Goal: Task Accomplishment & Management: Complete application form

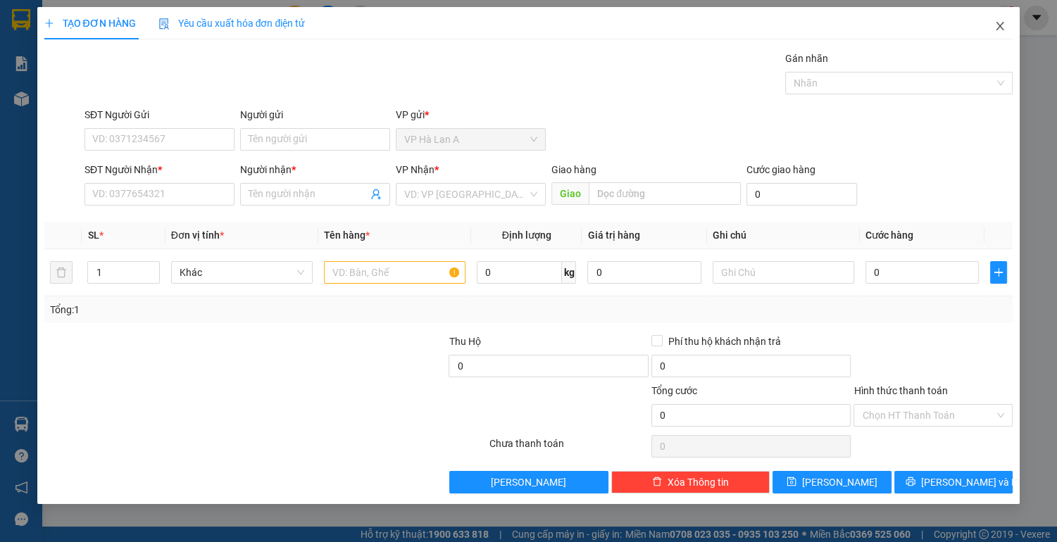
click at [994, 24] on icon "close" at bounding box center [999, 25] width 11 height 11
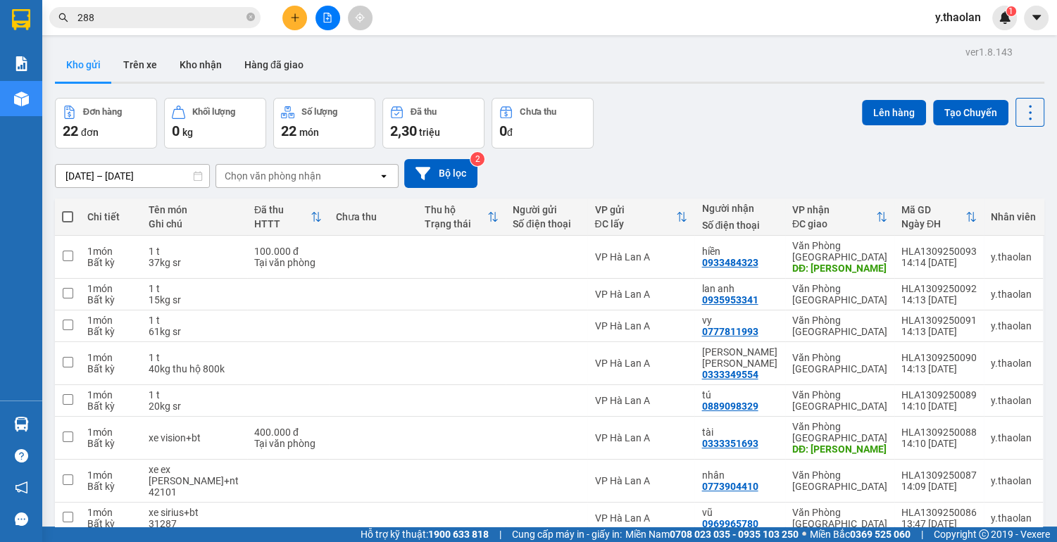
click at [296, 18] on icon "plus" at bounding box center [295, 18] width 10 height 10
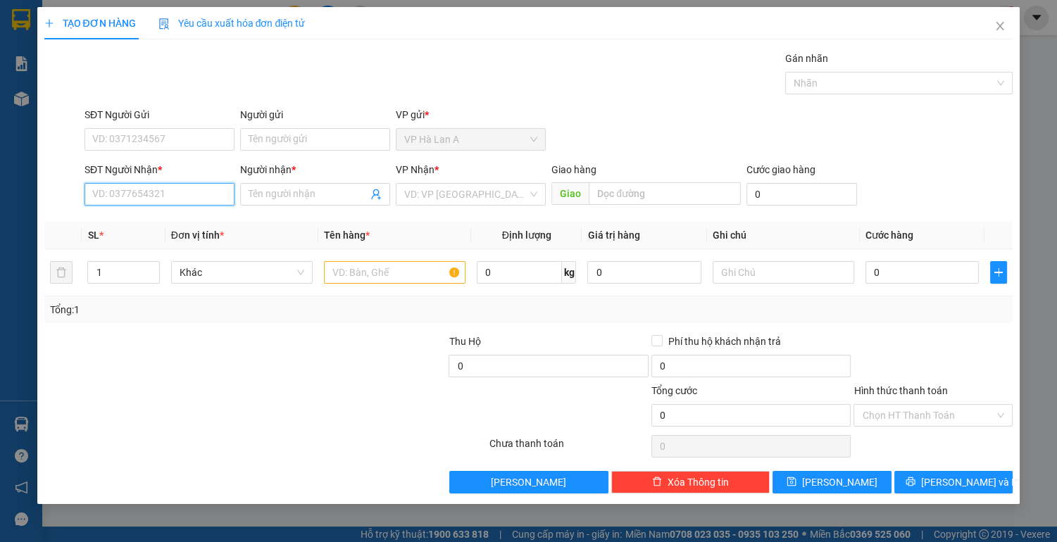
click at [138, 190] on input "SĐT Người Nhận *" at bounding box center [160, 194] width 150 height 23
click at [211, 221] on div "0933134145 - lộc" at bounding box center [159, 221] width 133 height 15
type input "0933134145"
type input "lộc"
type input "0933134145"
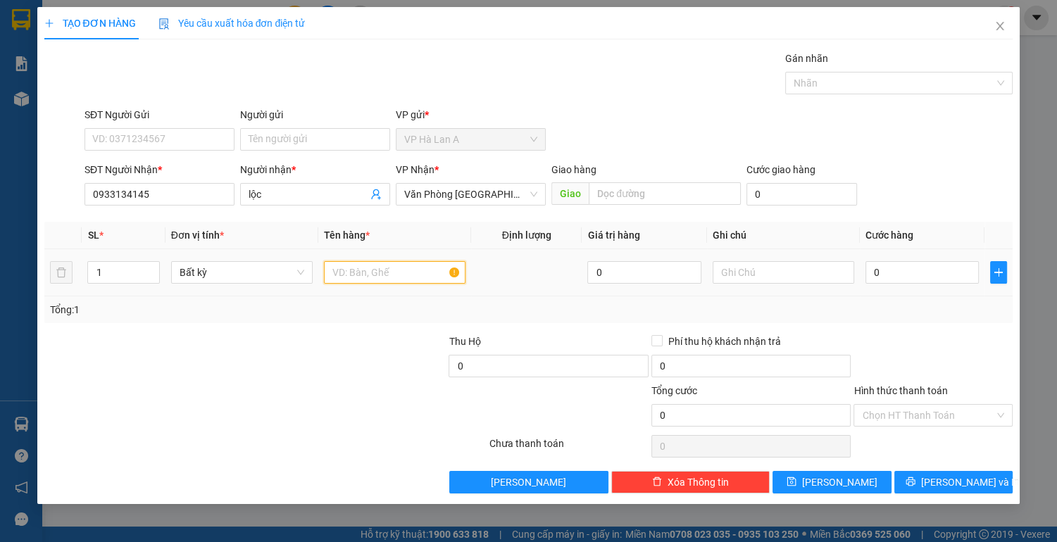
click at [365, 277] on input "text" at bounding box center [395, 272] width 142 height 23
type input "1 t"
click at [753, 284] on div at bounding box center [784, 272] width 142 height 28
click at [735, 276] on input "text" at bounding box center [784, 272] width 142 height 23
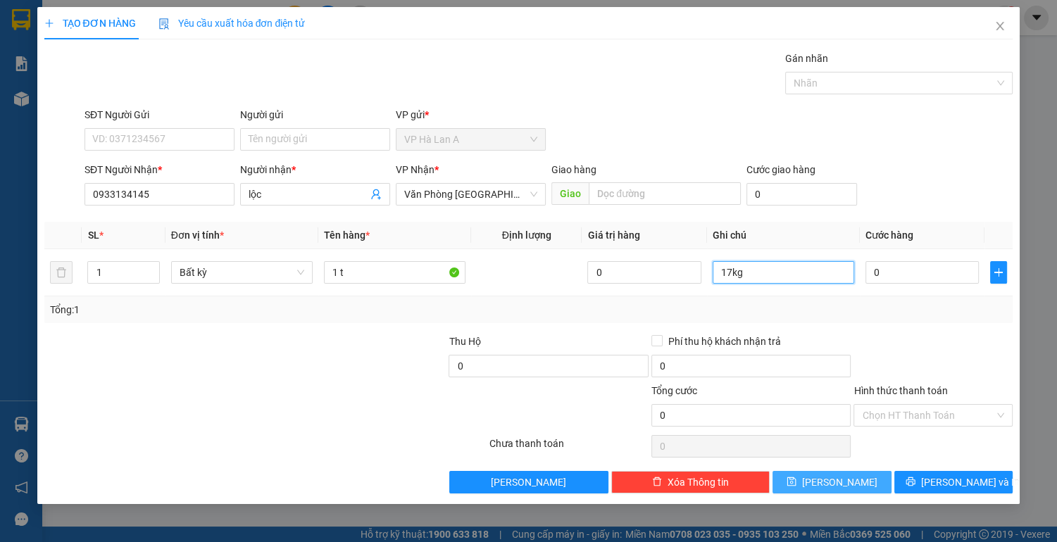
type input "17kg"
click at [827, 484] on button "[PERSON_NAME]" at bounding box center [832, 482] width 118 height 23
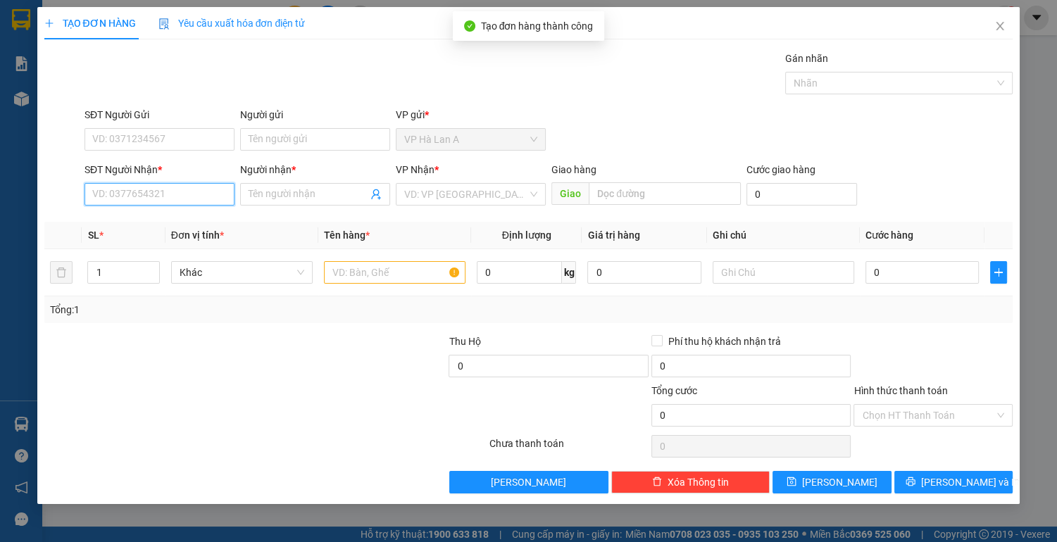
click at [165, 195] on input "SĐT Người Nhận *" at bounding box center [160, 194] width 150 height 23
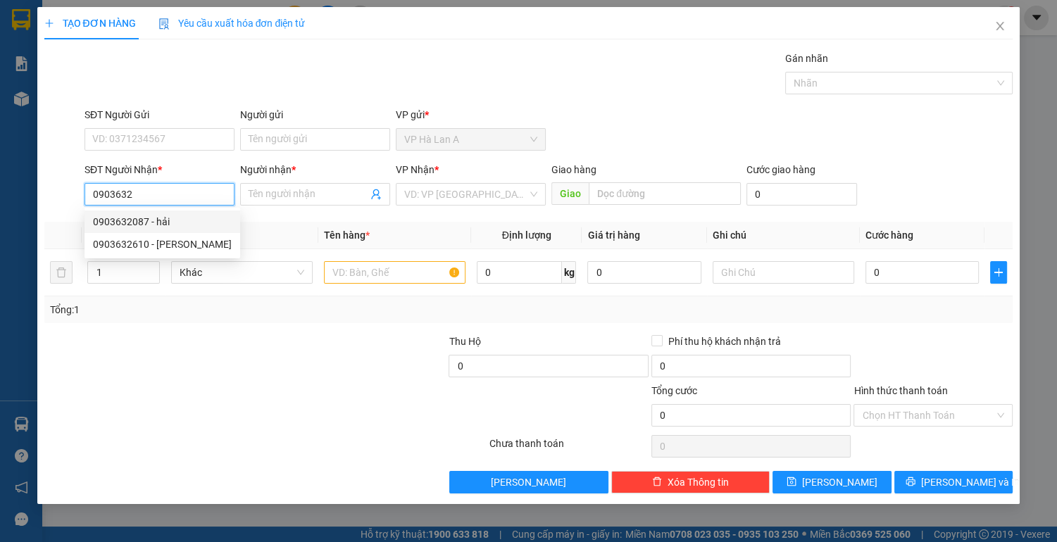
drag, startPoint x: 139, startPoint y: 230, endPoint x: 308, endPoint y: 238, distance: 169.2
click at [142, 227] on div "0903632087 - hải" at bounding box center [163, 222] width 156 height 23
type input "0903632087"
type input "hải"
type input "0903632087"
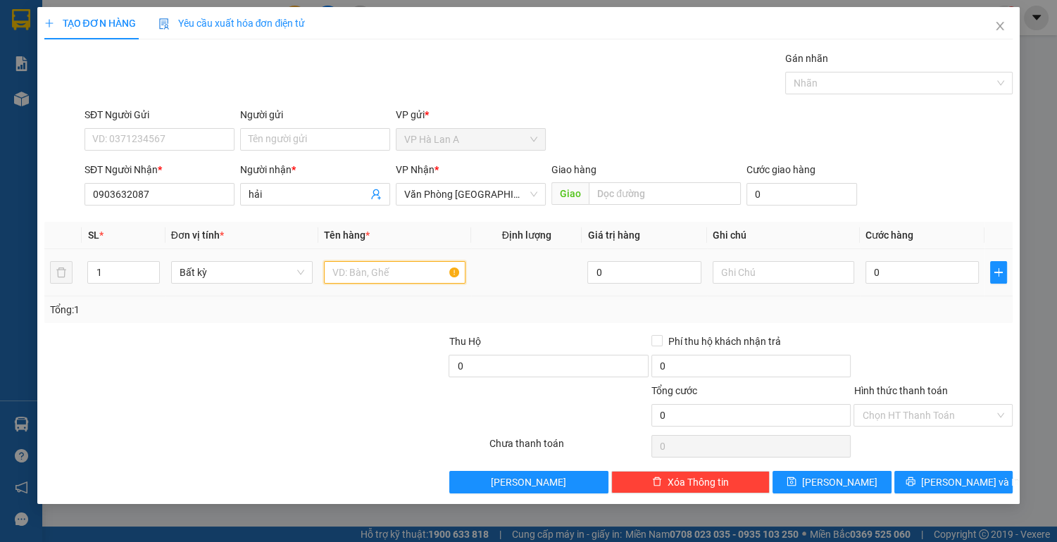
click at [358, 275] on input "text" at bounding box center [395, 272] width 142 height 23
type input "1 bao trắng"
click at [740, 273] on input "text" at bounding box center [784, 272] width 142 height 23
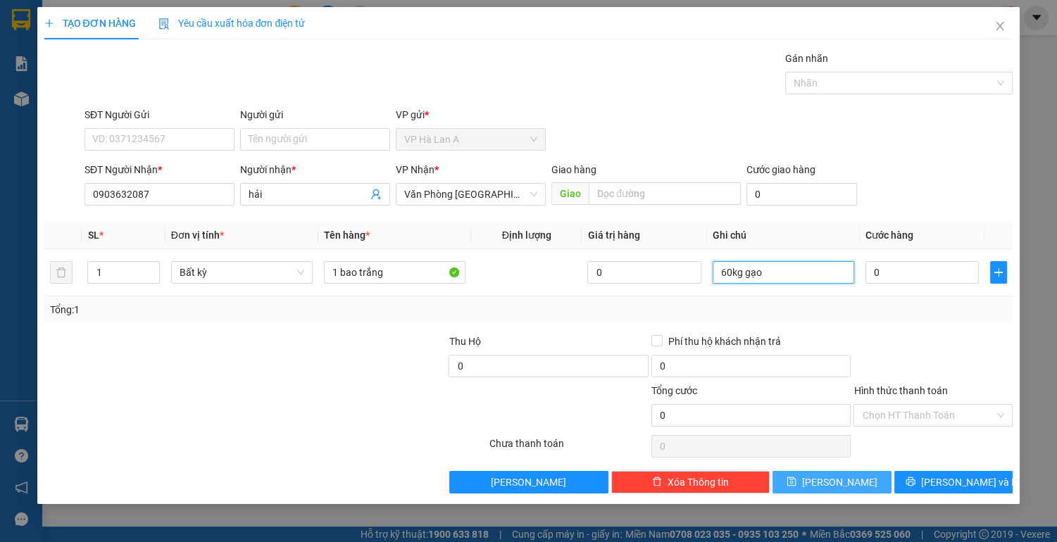
type input "60kg gạo"
click at [842, 485] on span "[PERSON_NAME]" at bounding box center [839, 482] width 75 height 15
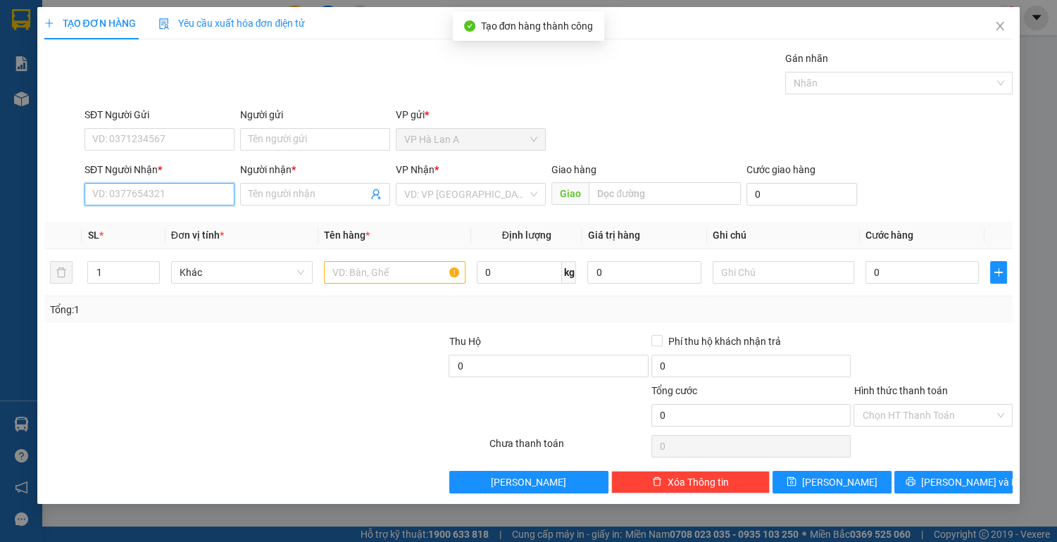
click at [177, 194] on input "SĐT Người Nhận *" at bounding box center [160, 194] width 150 height 23
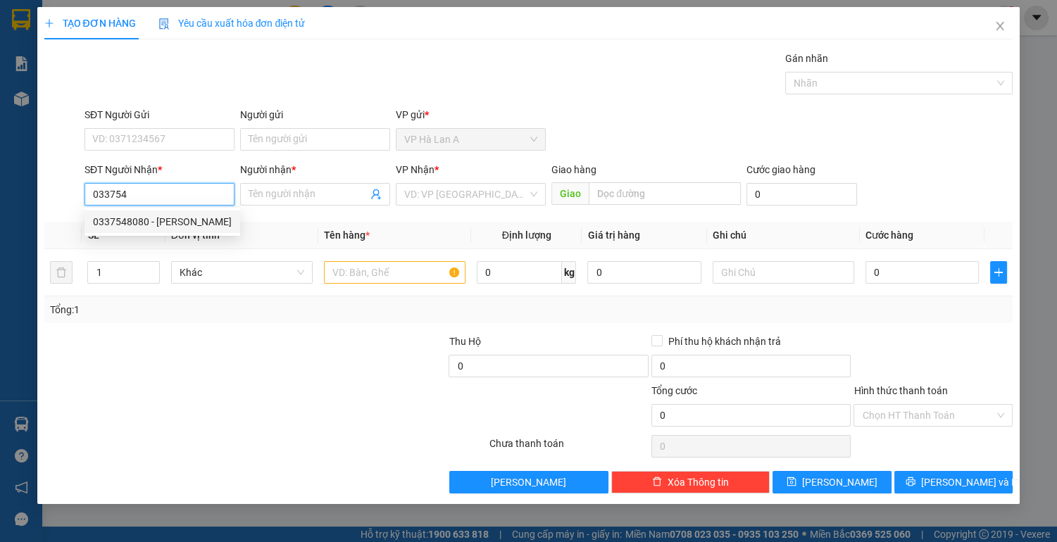
click at [181, 219] on div "0337548080 - [PERSON_NAME]" at bounding box center [162, 221] width 139 height 15
type input "0337548080"
type input "trường"
type input "[PERSON_NAME]"
type input "0337548080"
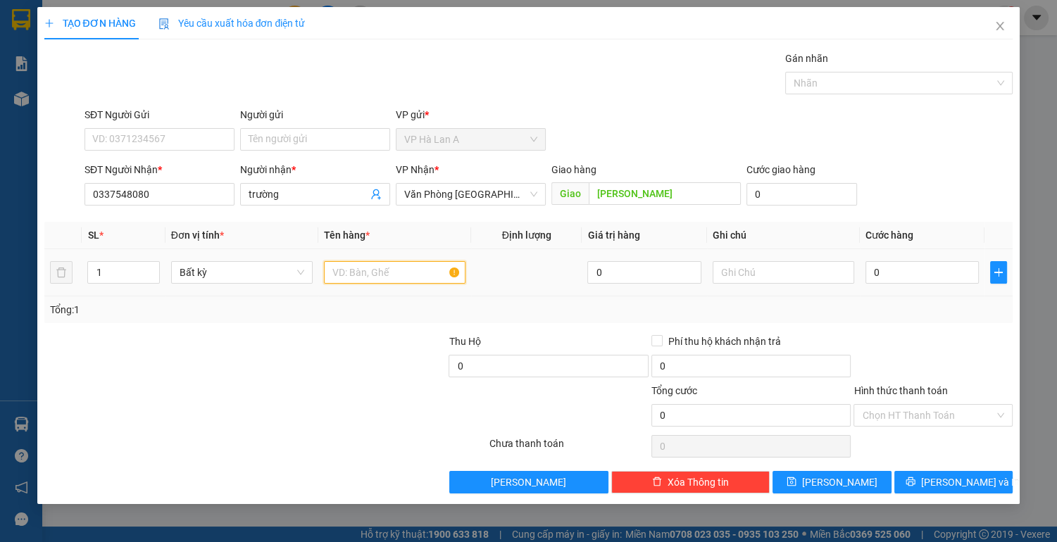
click at [361, 263] on input "text" at bounding box center [395, 272] width 142 height 23
type input "1 t"
click at [670, 185] on input "[PERSON_NAME]" at bounding box center [664, 193] width 151 height 23
type input "o"
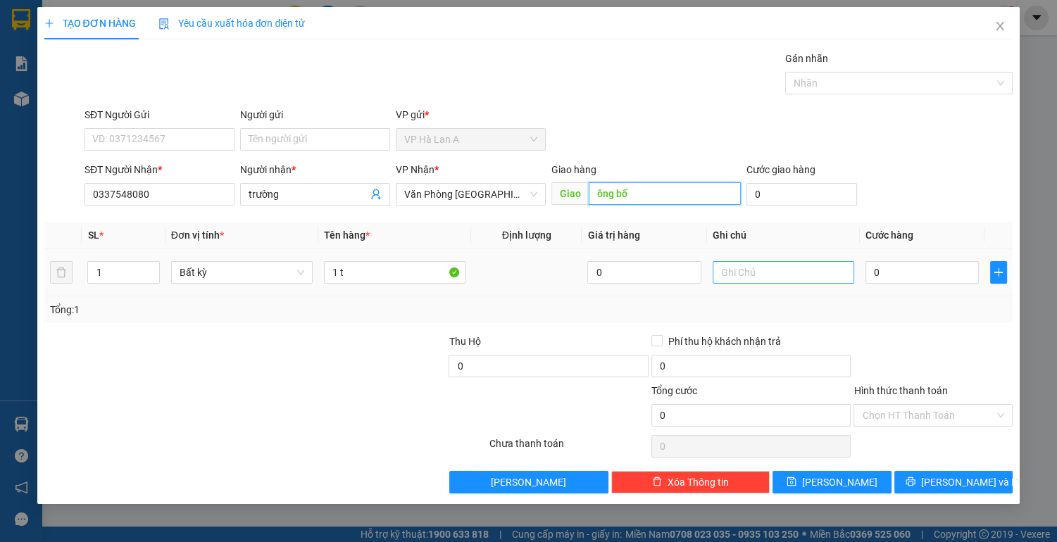
type input "ông bố"
click at [768, 268] on input "text" at bounding box center [784, 272] width 142 height 23
type input "34kg"
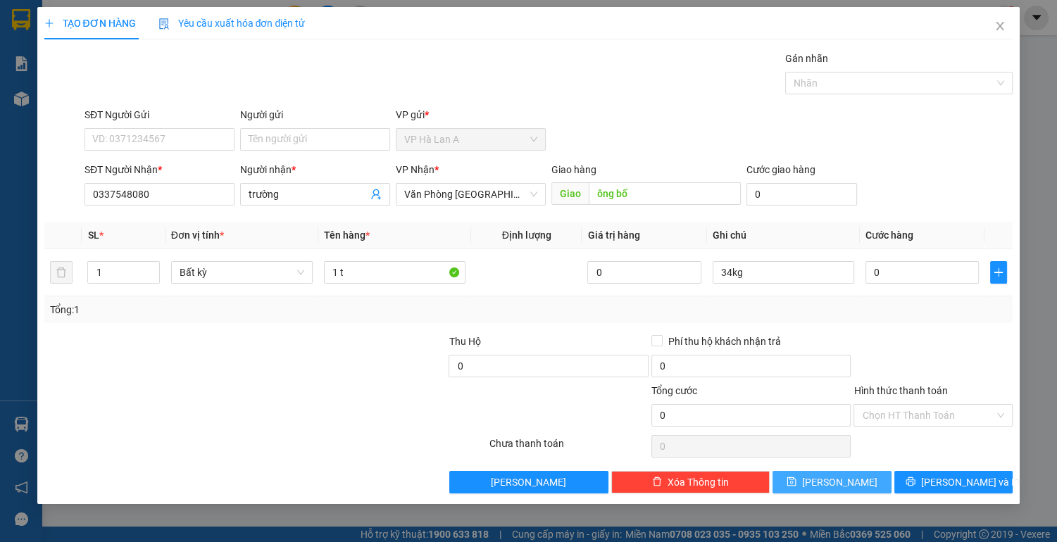
click at [836, 480] on span "[PERSON_NAME]" at bounding box center [839, 482] width 75 height 15
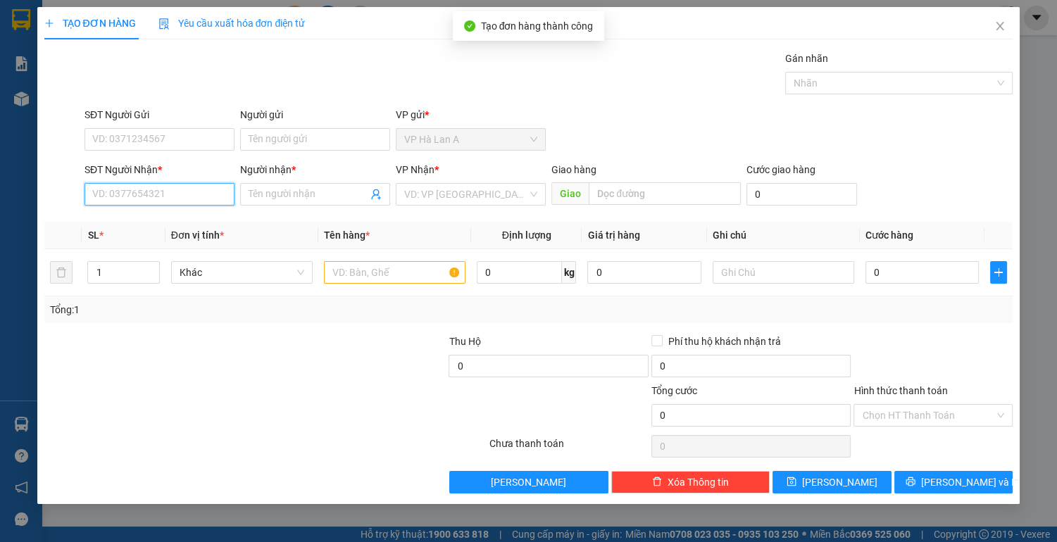
click at [172, 197] on input "SĐT Người Nhận *" at bounding box center [160, 194] width 150 height 23
type input "0945390104"
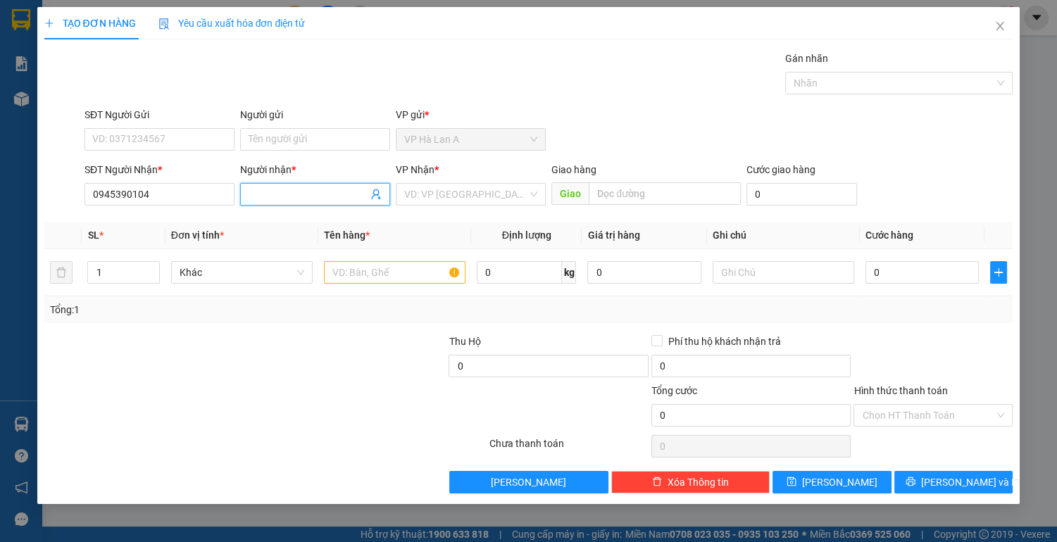
click at [330, 193] on input "Người nhận *" at bounding box center [308, 194] width 119 height 15
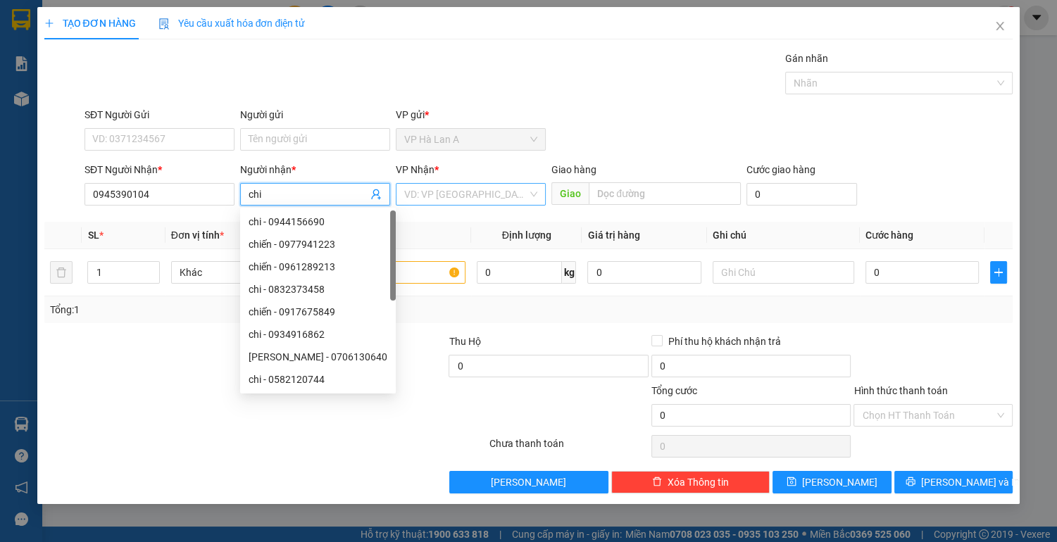
type input "chi"
click at [459, 189] on input "search" at bounding box center [465, 194] width 123 height 21
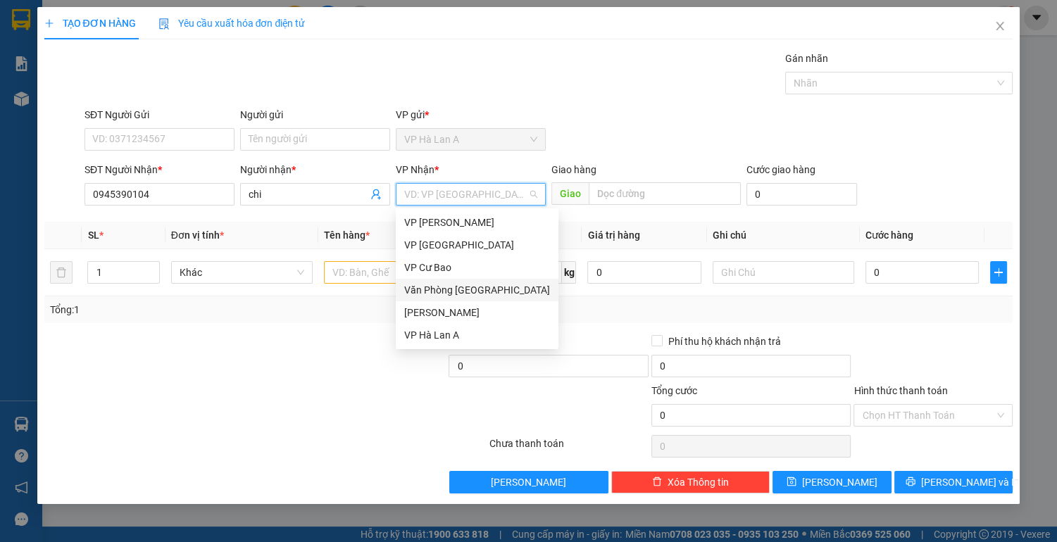
click at [482, 290] on div "Văn Phòng [GEOGRAPHIC_DATA]" at bounding box center [477, 289] width 146 height 15
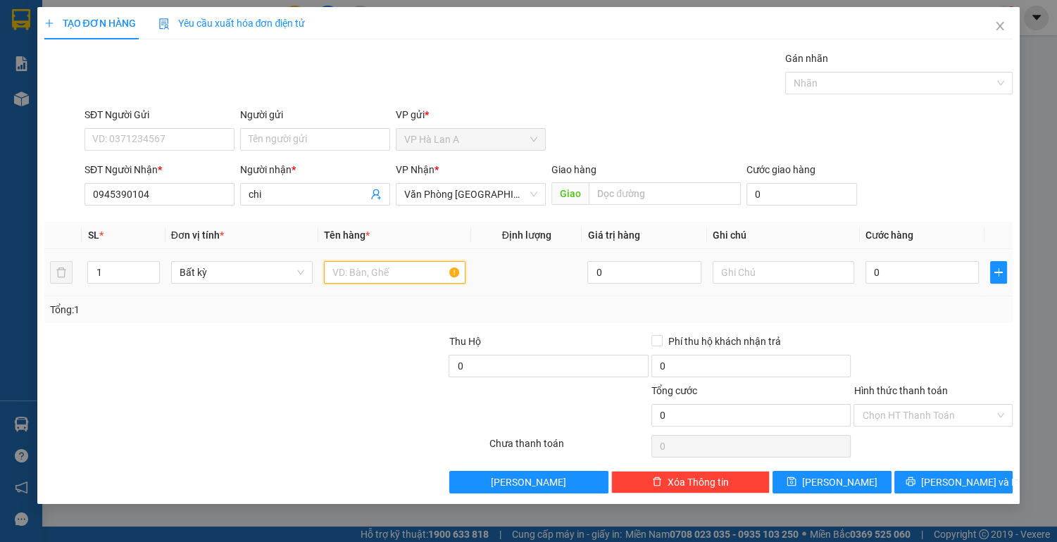
click at [346, 268] on input "text" at bounding box center [395, 272] width 142 height 23
type input "1 bao hồng nhỏ"
click at [758, 282] on input "text" at bounding box center [784, 272] width 142 height 23
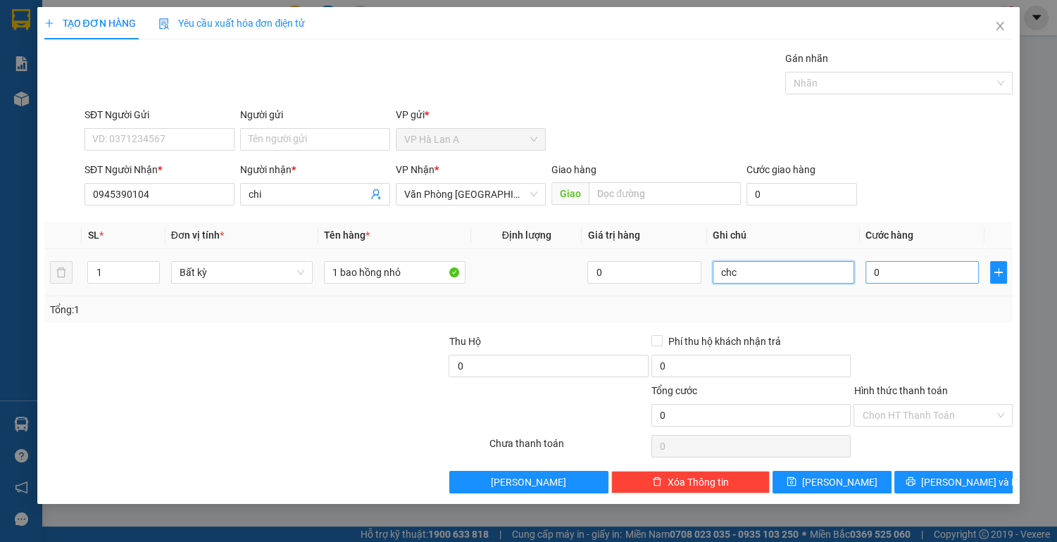
type input "chc"
click at [880, 270] on input "0" at bounding box center [922, 272] width 114 height 23
type input "3"
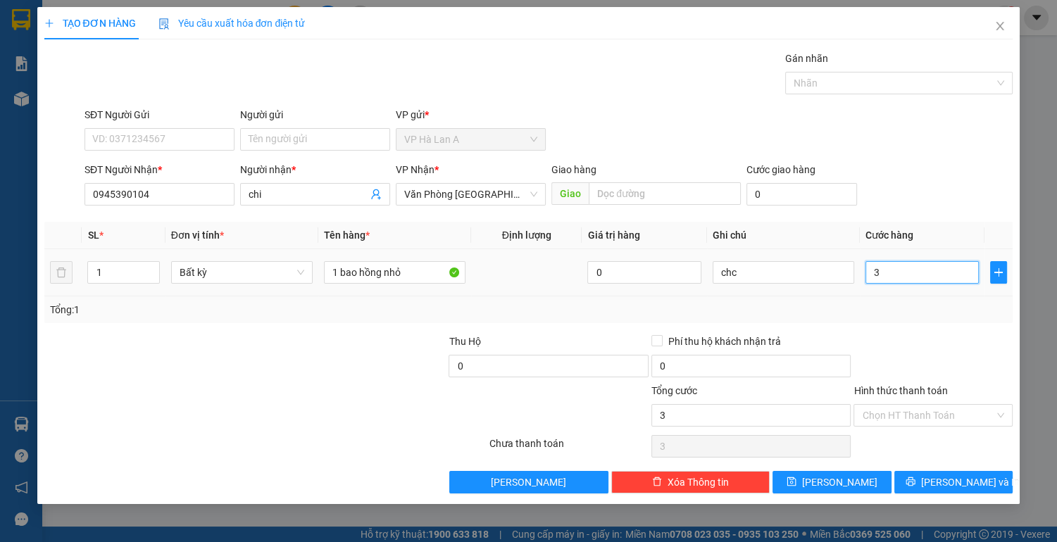
type input "30"
type input "30.000"
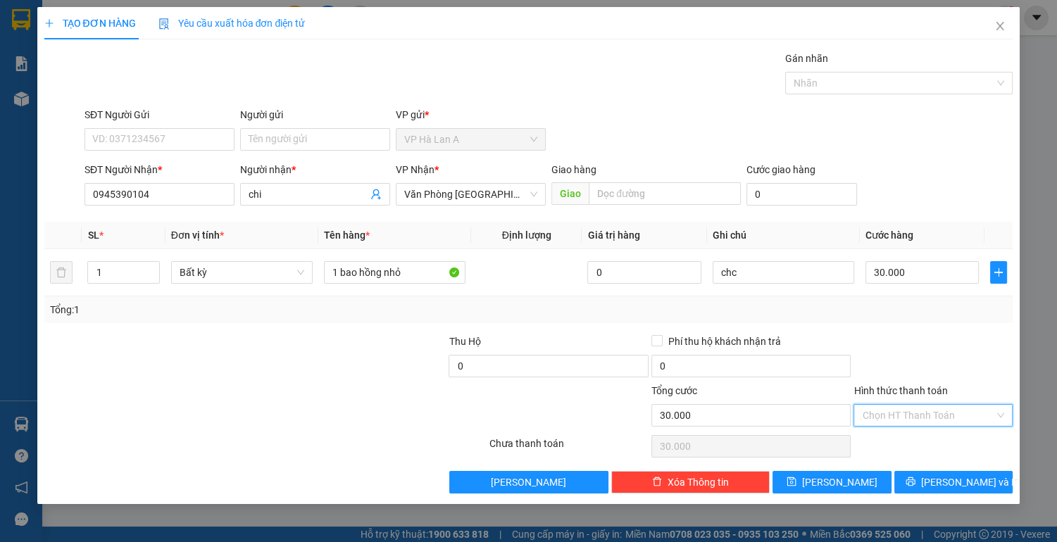
click at [899, 418] on input "Hình thức thanh toán" at bounding box center [928, 415] width 132 height 21
click at [899, 442] on div "Tại văn phòng" at bounding box center [933, 441] width 142 height 15
type input "0"
click at [851, 476] on button "[PERSON_NAME]" at bounding box center [832, 482] width 118 height 23
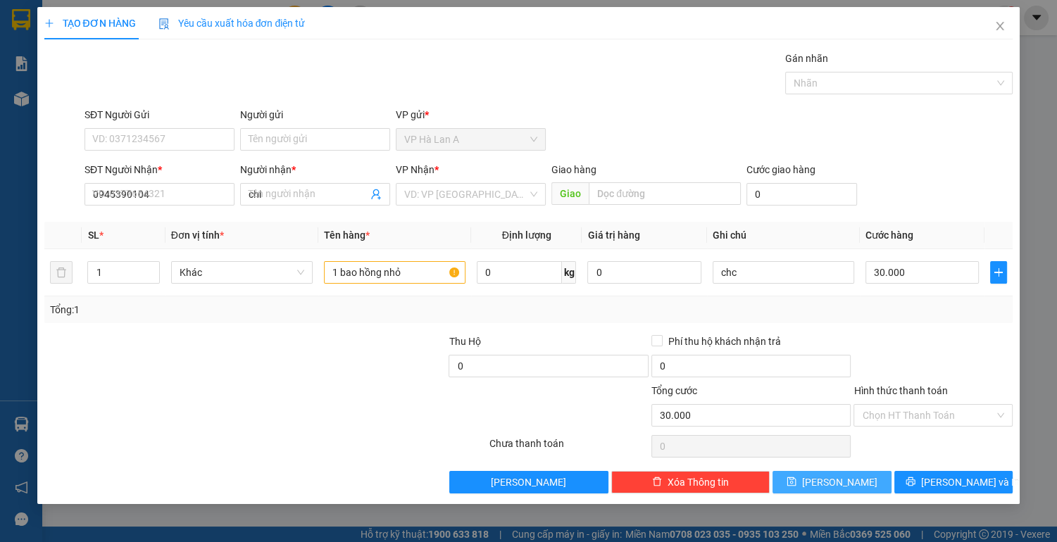
type input "0"
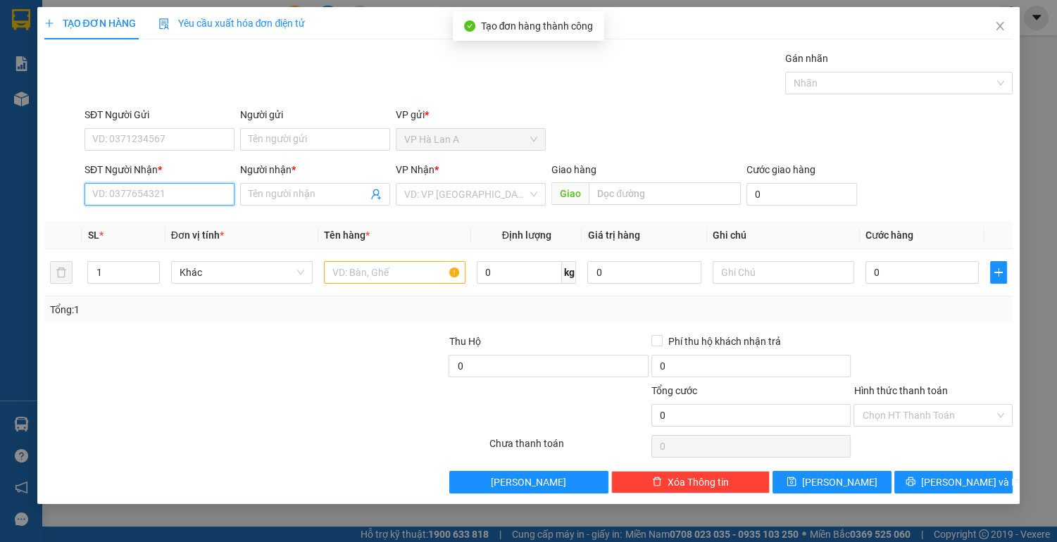
click at [156, 194] on input "SĐT Người Nhận *" at bounding box center [160, 194] width 150 height 23
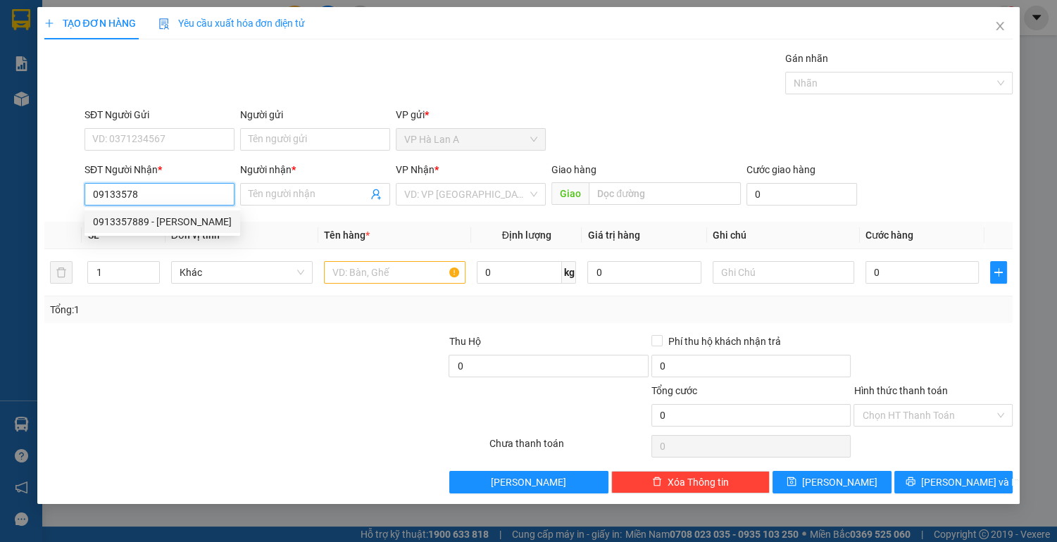
click at [158, 223] on div "0913357889 - [PERSON_NAME]" at bounding box center [162, 221] width 139 height 15
type input "0913357889"
type input "dương"
type input "0913357889"
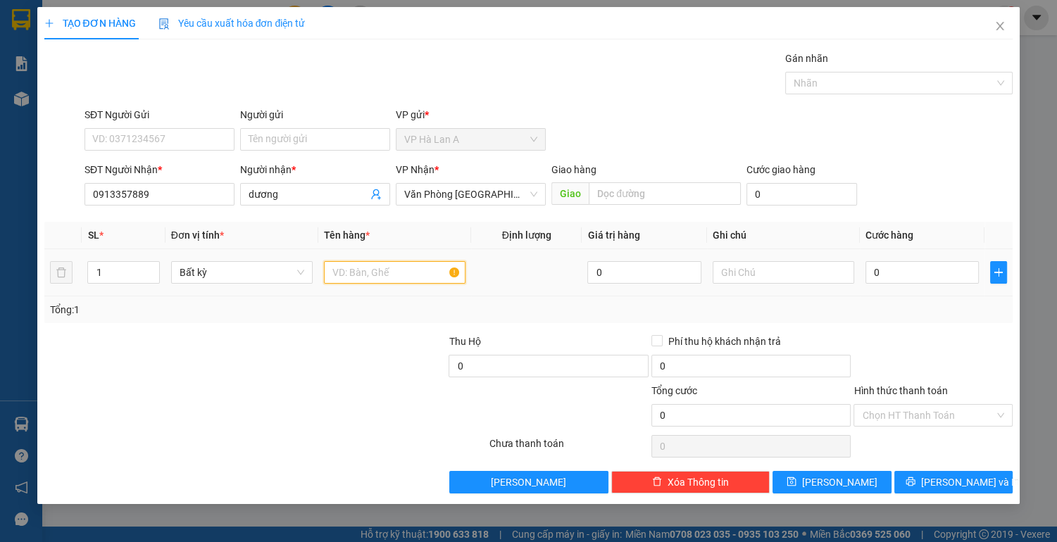
click at [361, 279] on input "text" at bounding box center [395, 272] width 142 height 23
type input "1 bao [PERSON_NAME]"
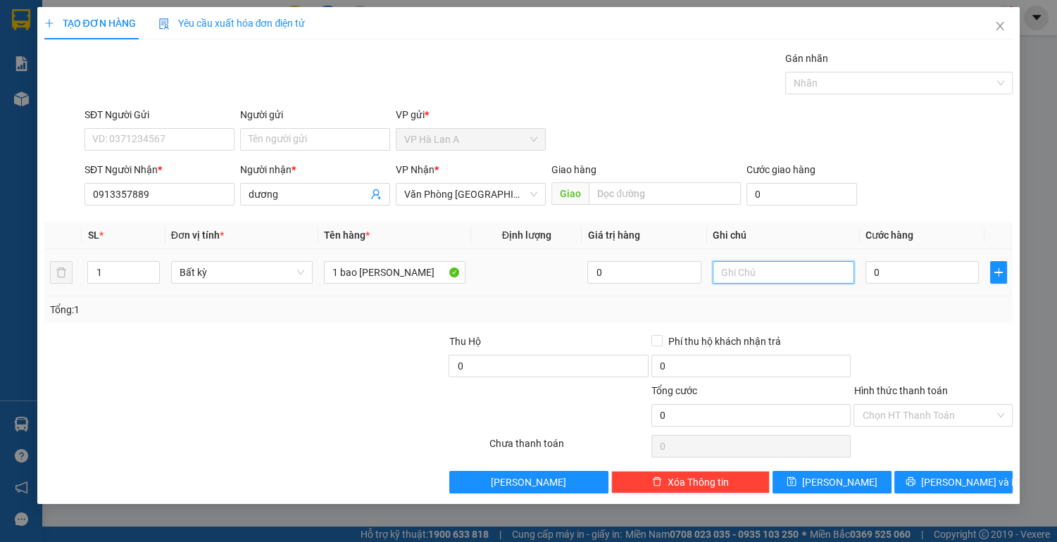
click at [785, 270] on input "text" at bounding box center [784, 272] width 142 height 23
type input "34kg sr"
click at [906, 284] on div "0" at bounding box center [922, 272] width 114 height 28
click at [889, 268] on input "0" at bounding box center [922, 272] width 114 height 23
type input "9"
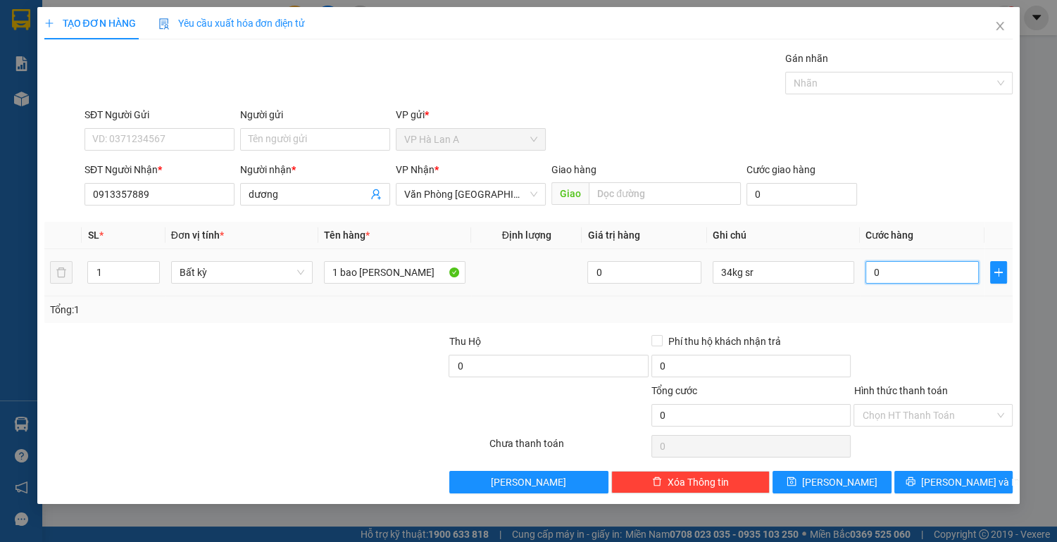
type input "9"
type input "90"
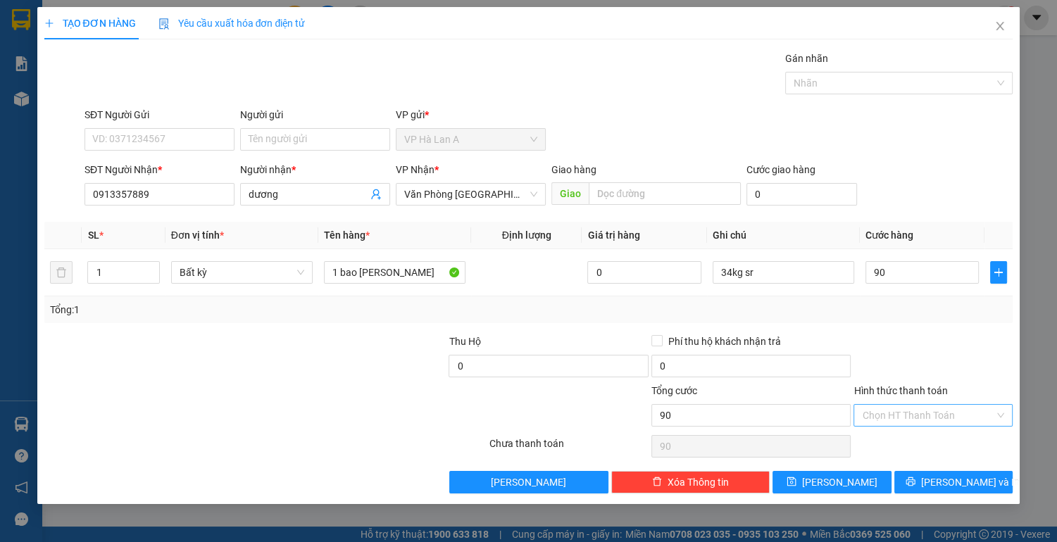
type input "90.000"
click at [901, 417] on input "Hình thức thanh toán" at bounding box center [928, 415] width 132 height 21
click at [898, 442] on div "Tại văn phòng" at bounding box center [933, 441] width 142 height 15
type input "0"
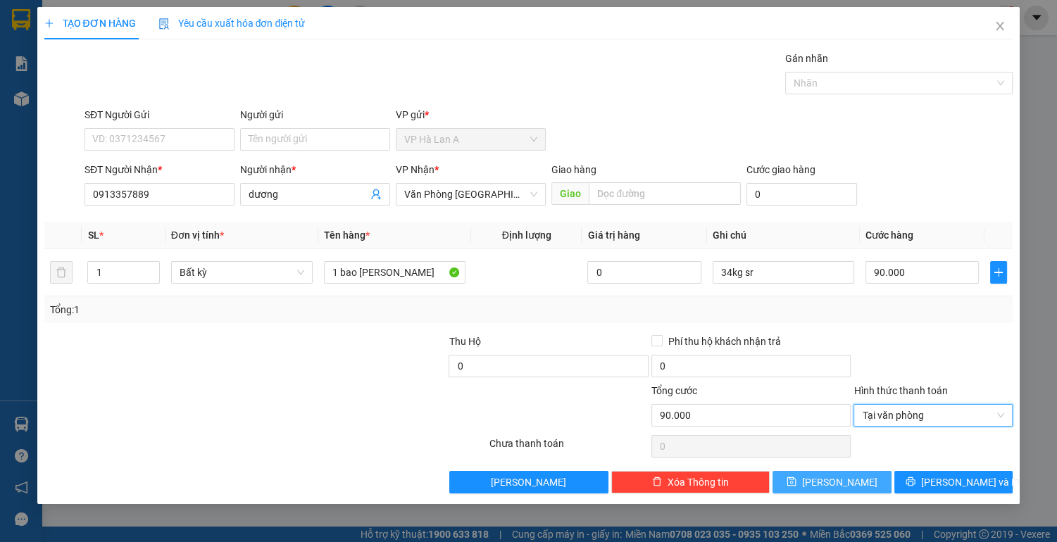
drag, startPoint x: 860, startPoint y: 479, endPoint x: 773, endPoint y: 455, distance: 90.5
click at [863, 482] on button "[PERSON_NAME]" at bounding box center [832, 482] width 118 height 23
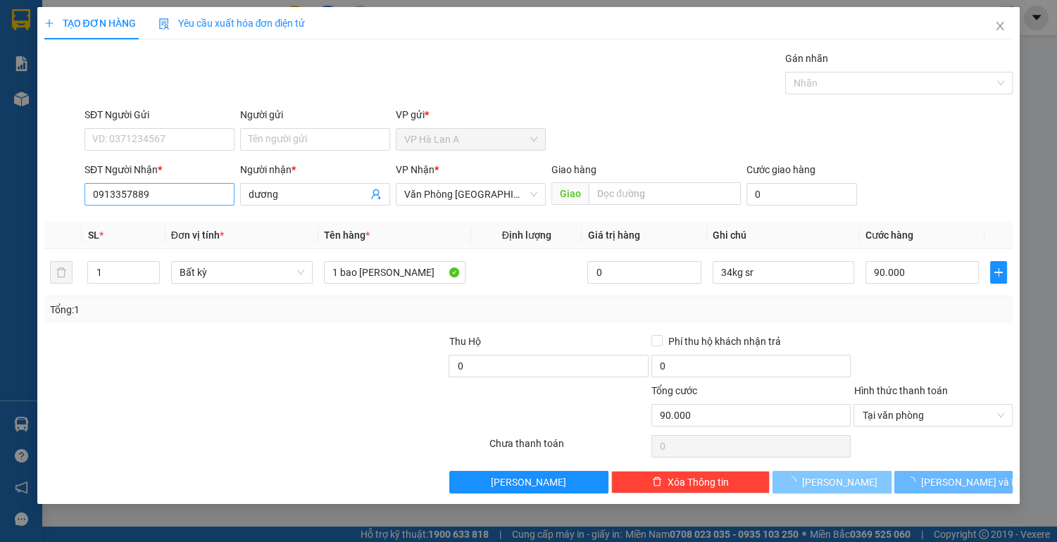
type input "0"
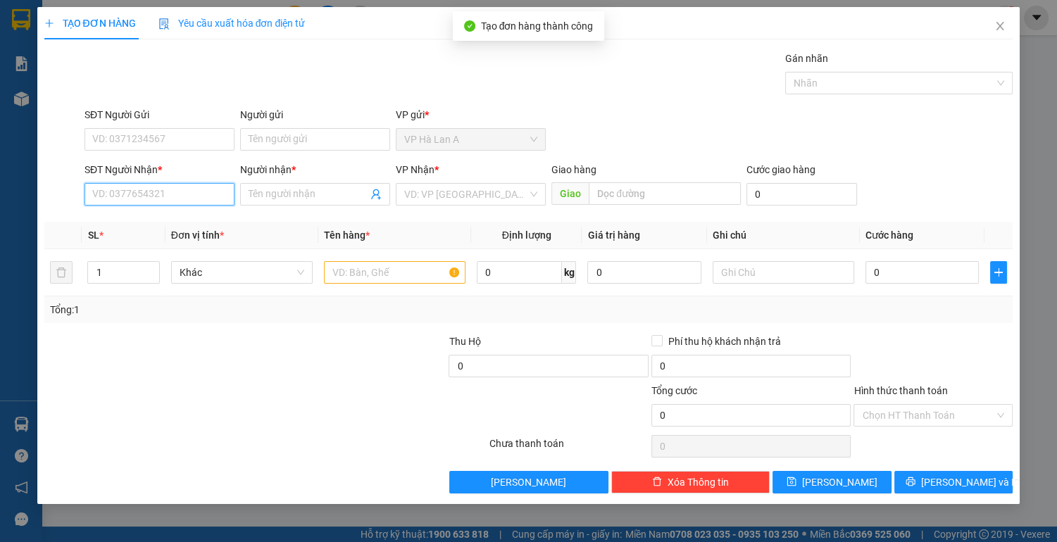
click at [167, 187] on input "SĐT Người Nhận *" at bounding box center [160, 194] width 150 height 23
click at [165, 218] on div "0901842549 - lan" at bounding box center [159, 221] width 133 height 15
type input "0901842549"
type input "lan"
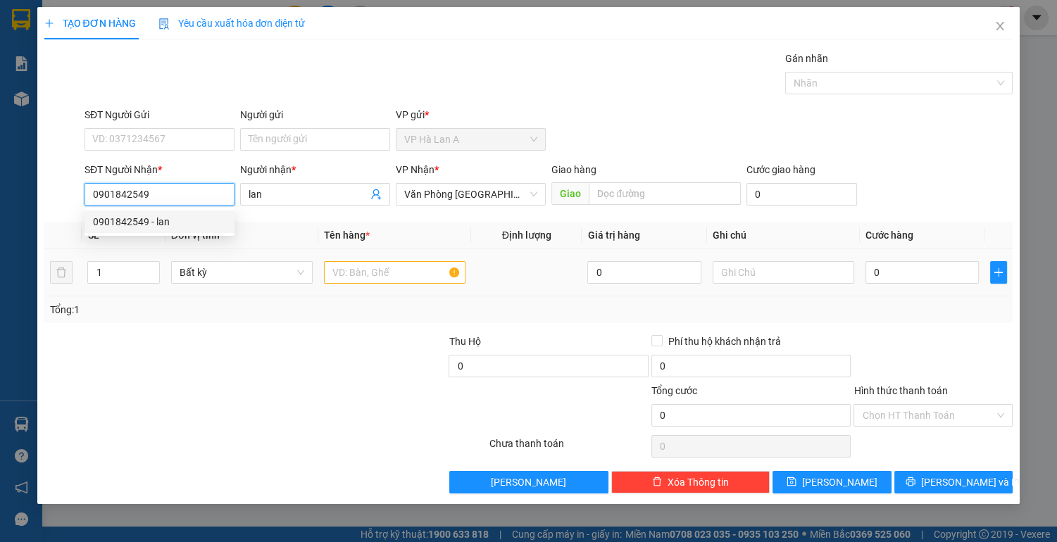
type input "0901842549"
click at [363, 273] on input "text" at bounding box center [395, 272] width 142 height 23
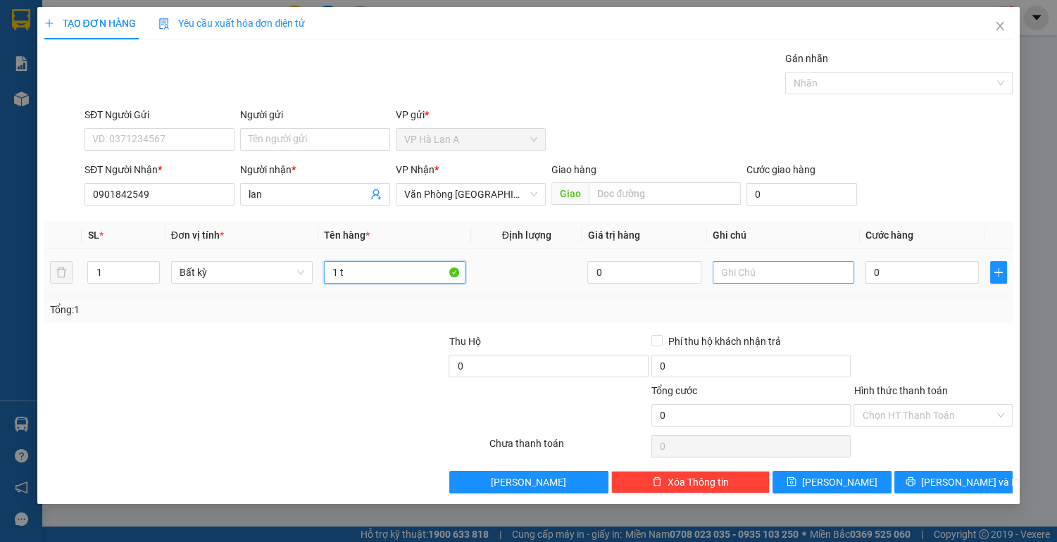
type input "1 t"
click at [727, 279] on input "text" at bounding box center [784, 272] width 142 height 23
type input "30kg sr+bơ"
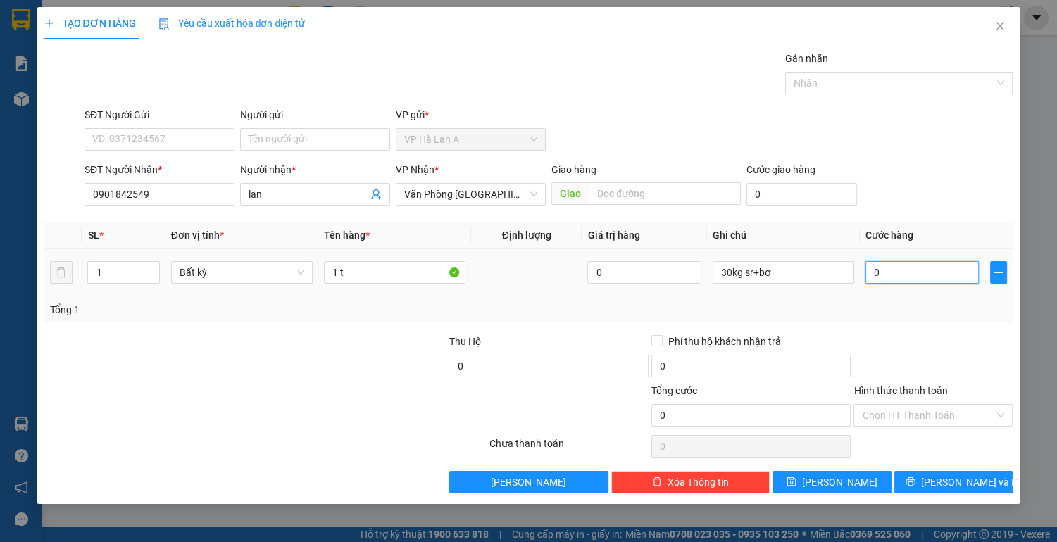
click at [923, 276] on input "0" at bounding box center [922, 272] width 114 height 23
type input "7"
type input "70"
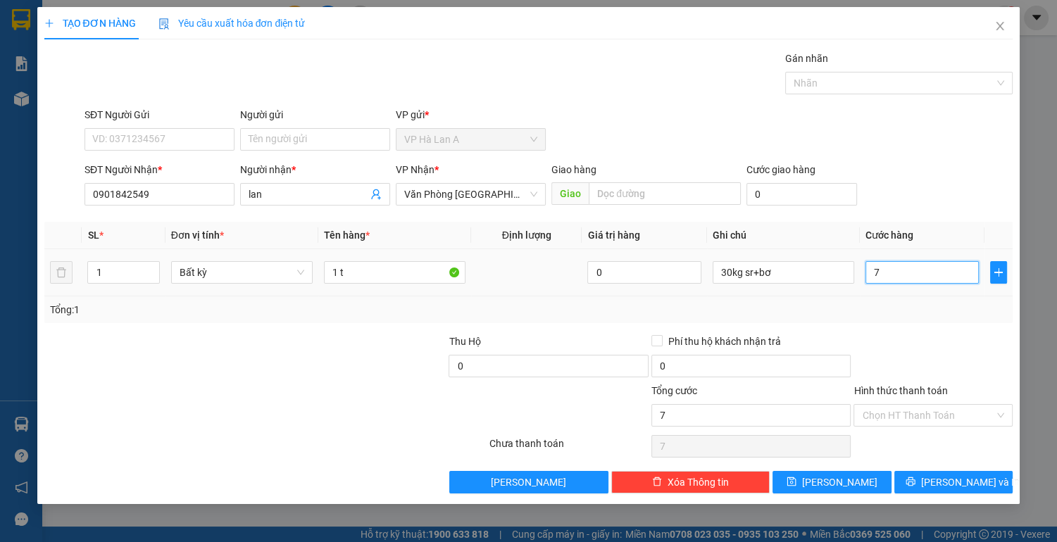
type input "70"
type input "70.000"
click at [894, 414] on input "Hình thức thanh toán" at bounding box center [928, 415] width 132 height 21
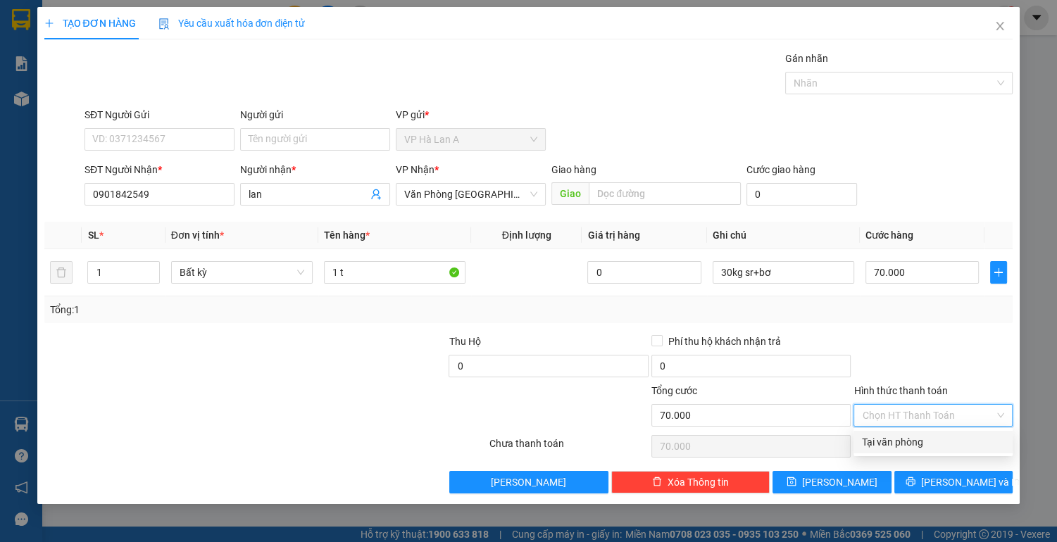
click at [896, 437] on div "Tại văn phòng" at bounding box center [933, 441] width 142 height 15
type input "0"
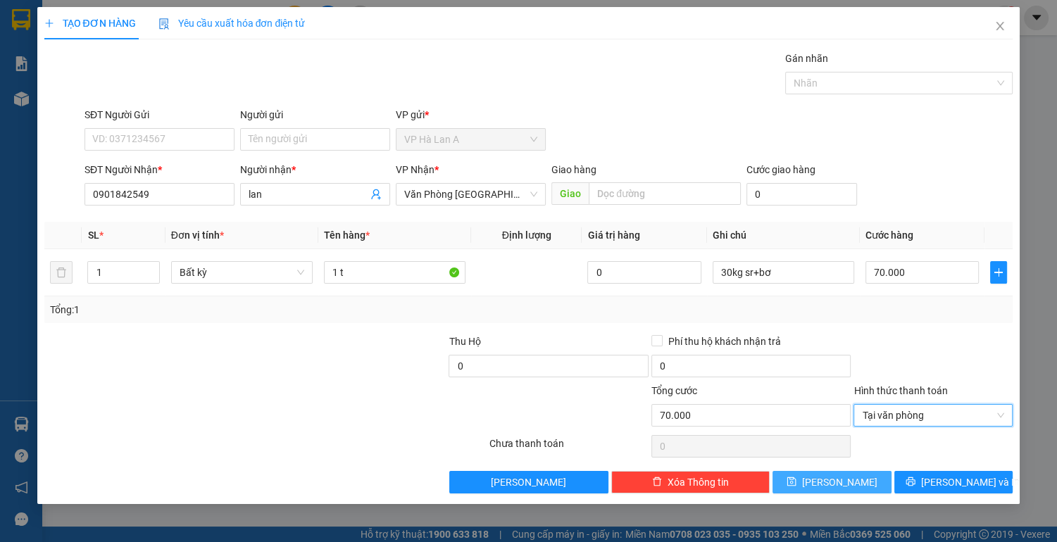
click at [826, 474] on button "[PERSON_NAME]" at bounding box center [832, 482] width 118 height 23
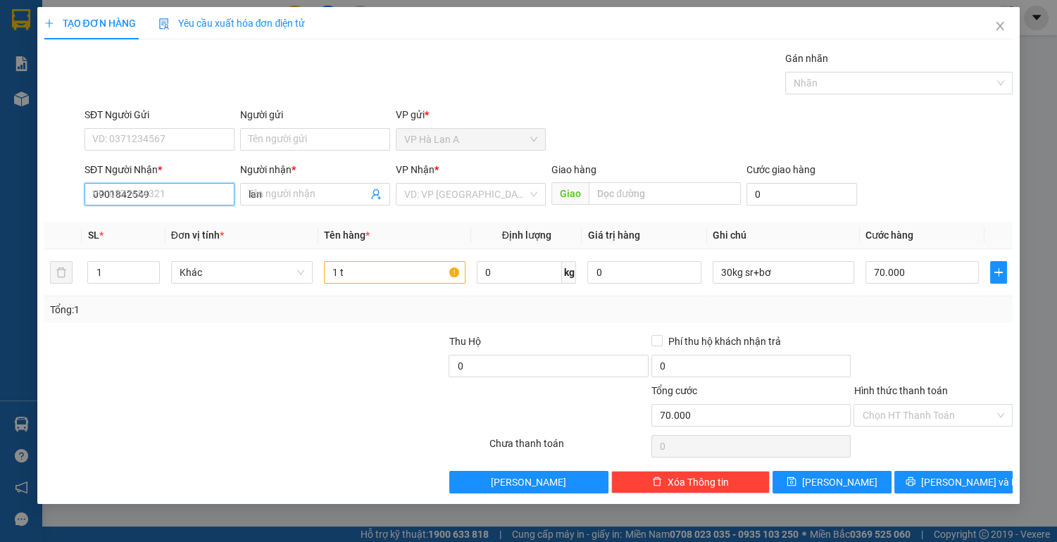
type input "0"
click at [169, 200] on input "SĐT Người Nhận *" at bounding box center [160, 194] width 150 height 23
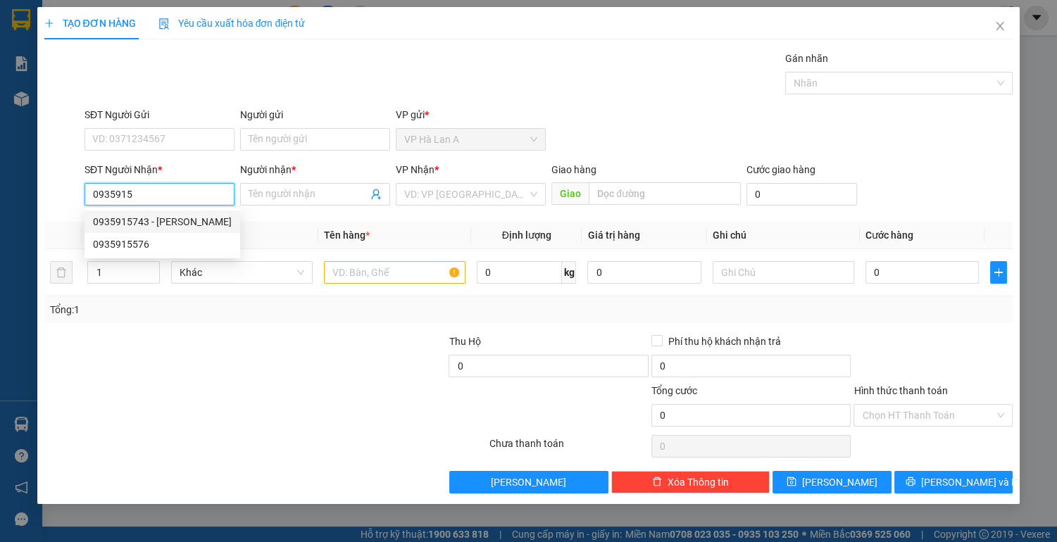
click at [199, 218] on div "0935915743 - [PERSON_NAME]" at bounding box center [162, 221] width 139 height 15
type input "0935915743"
type input "sương"
type input "eon-bd"
type input "0935915743"
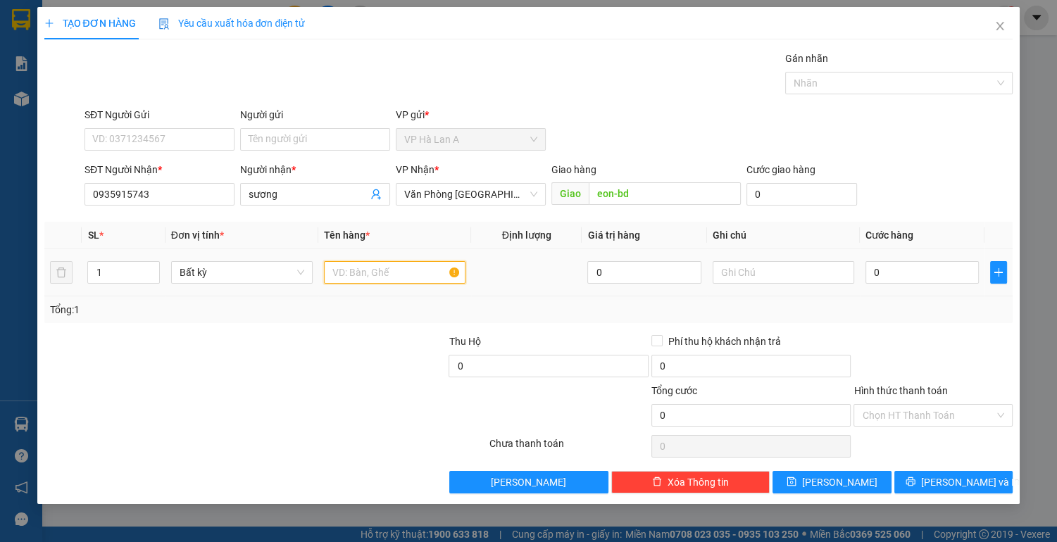
click at [388, 275] on input "text" at bounding box center [395, 272] width 142 height 23
type input "1 t"
click at [654, 185] on input "eon-bd" at bounding box center [664, 193] width 151 height 23
click at [889, 270] on input "0" at bounding box center [922, 272] width 114 height 23
type input "4"
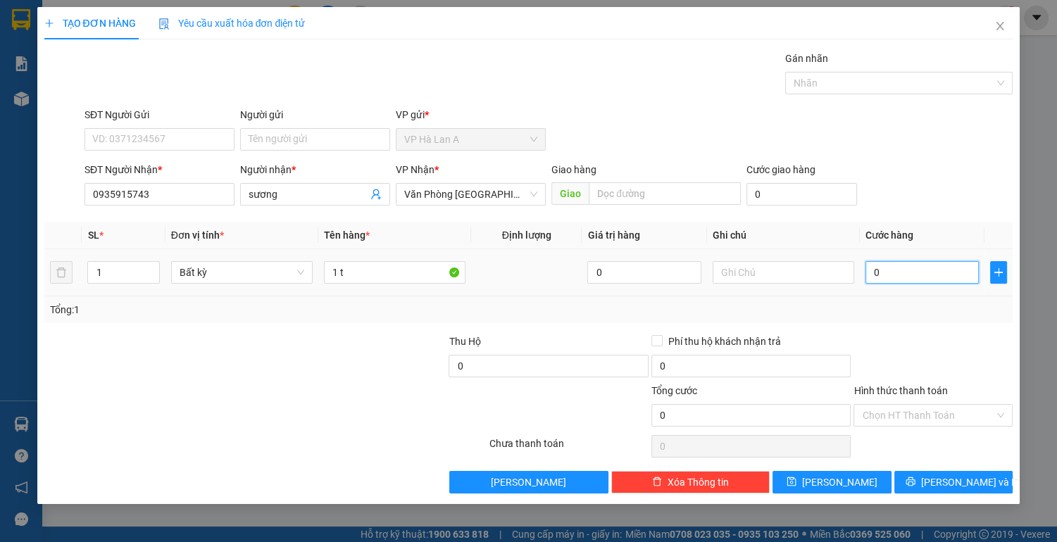
type input "4"
type input "40"
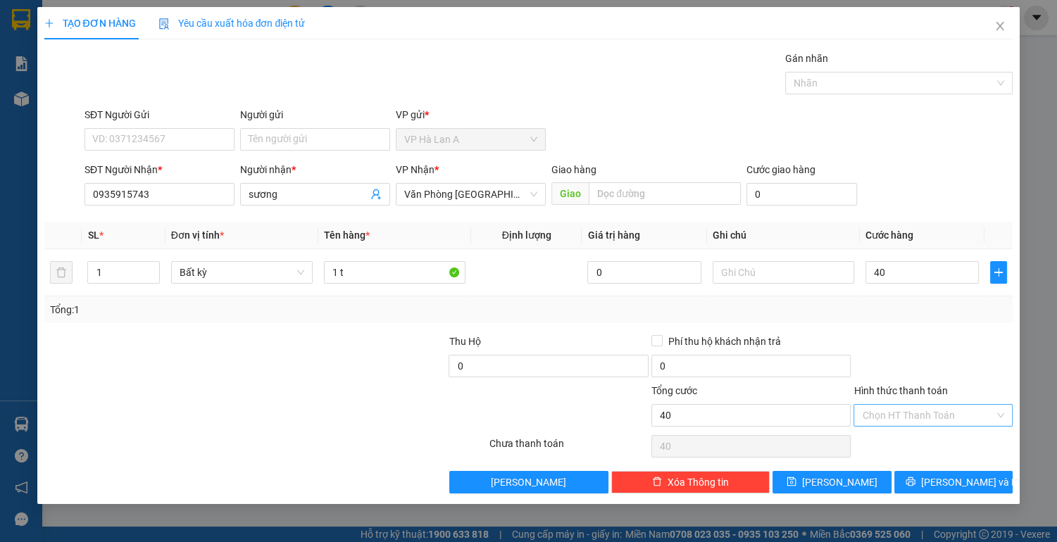
type input "40.000"
click at [887, 414] on input "Hình thức thanh toán" at bounding box center [928, 415] width 132 height 21
click at [901, 447] on div "Tại văn phòng" at bounding box center [933, 441] width 142 height 15
type input "0"
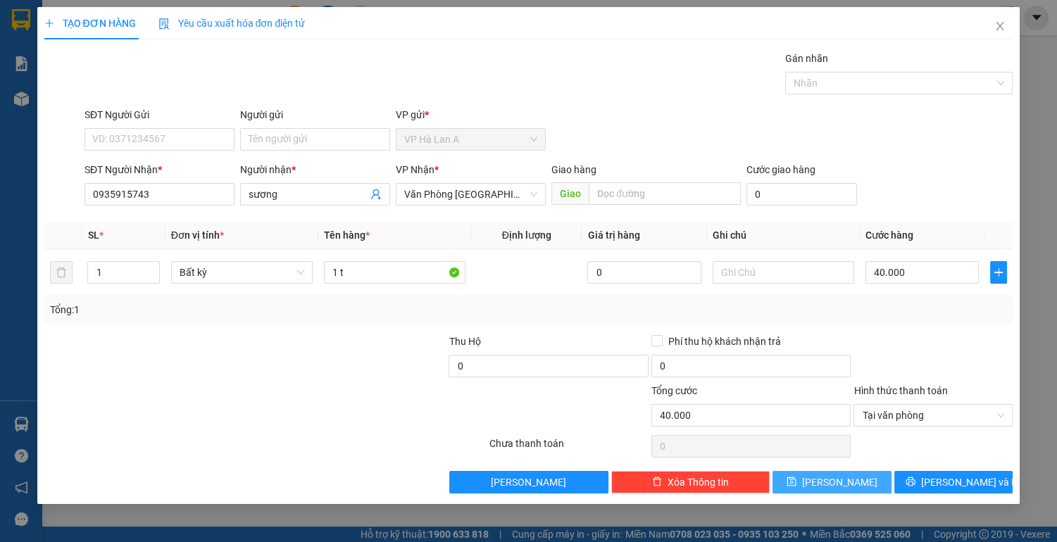
click at [843, 479] on span "[PERSON_NAME]" at bounding box center [839, 482] width 75 height 15
type input "0"
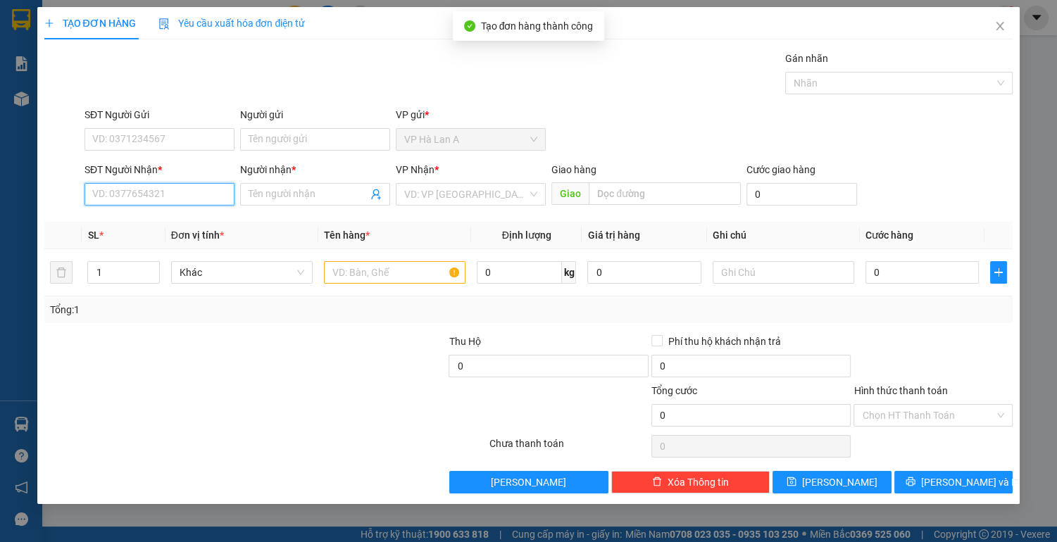
click at [146, 200] on input "SĐT Người Nhận *" at bounding box center [160, 194] width 150 height 23
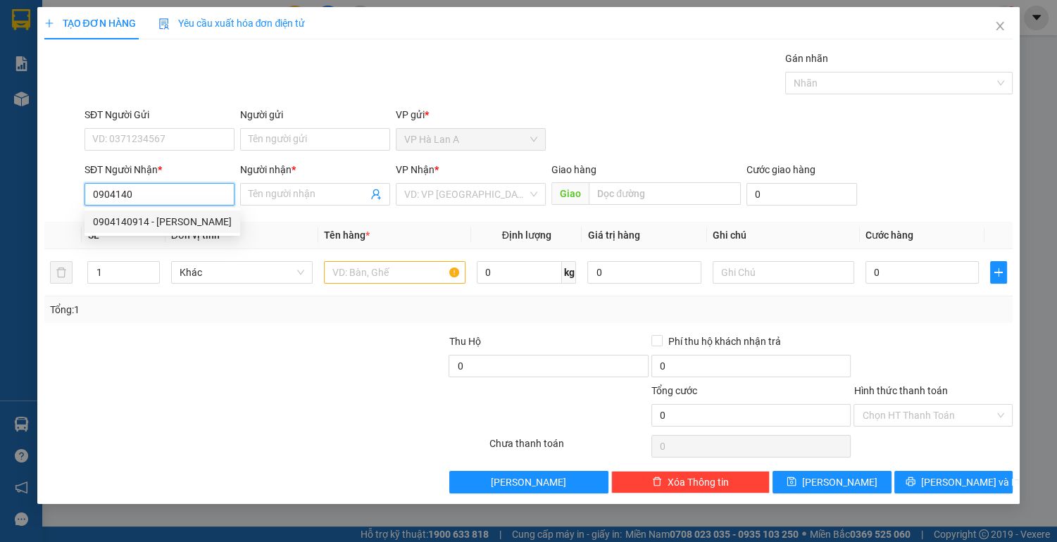
drag, startPoint x: 139, startPoint y: 219, endPoint x: 280, endPoint y: 241, distance: 142.5
click at [141, 219] on div "0904140914 - [PERSON_NAME]" at bounding box center [162, 221] width 139 height 15
type input "0904140914"
type input "linh"
type input "chợđầumối"
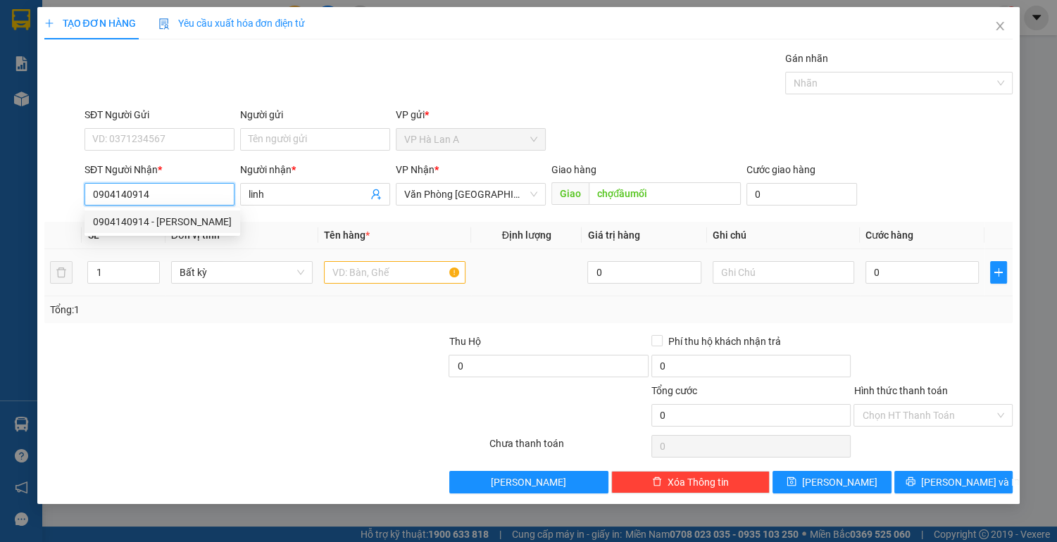
type input "0904140914"
click at [368, 268] on input "text" at bounding box center [395, 272] width 142 height 23
type input "1"
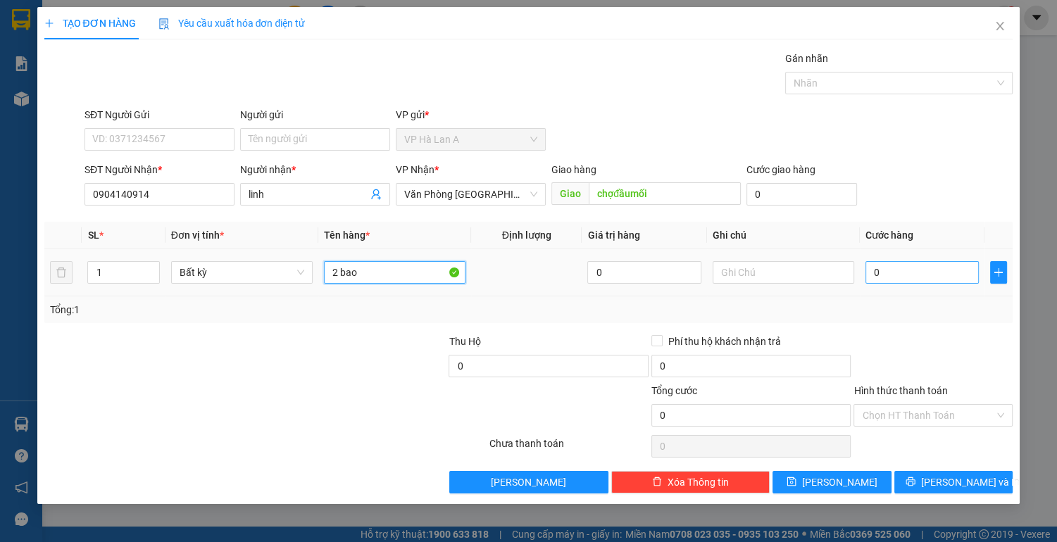
type input "2 bao"
click at [915, 277] on input "0" at bounding box center [922, 272] width 114 height 23
type input "1"
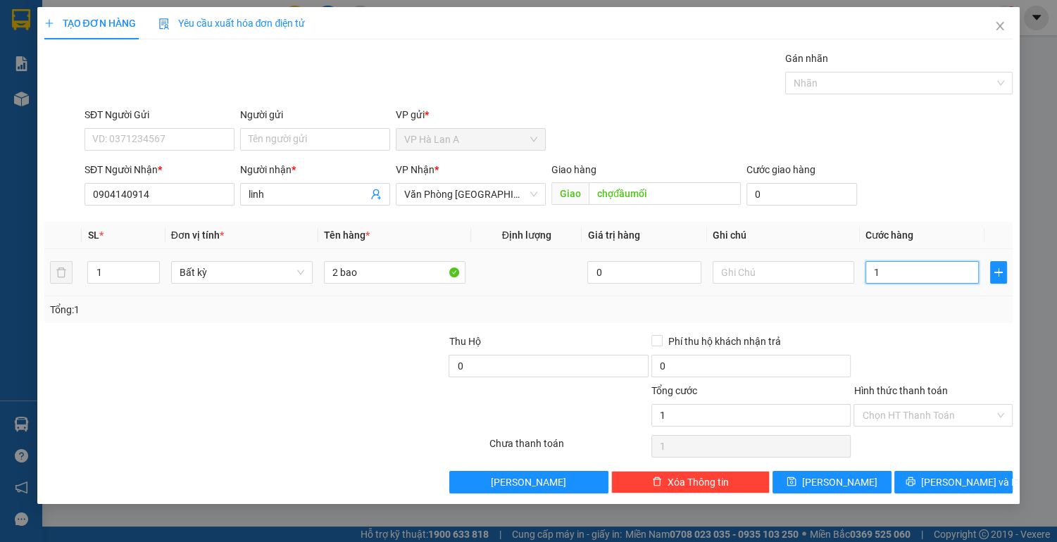
type input "10"
type input "100"
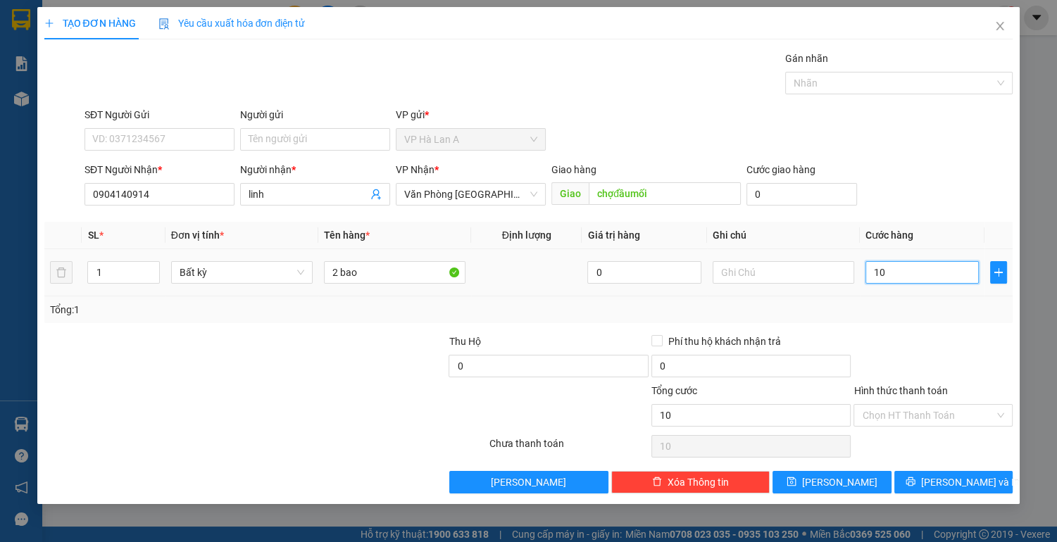
type input "100"
type input "100.000"
click at [892, 411] on input "Hình thức thanh toán" at bounding box center [928, 415] width 132 height 21
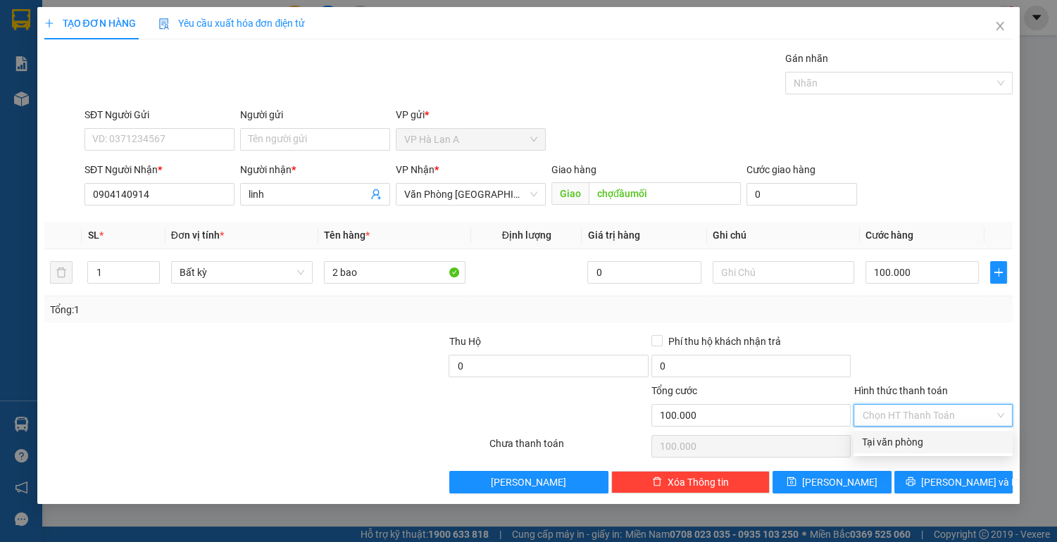
drag, startPoint x: 883, startPoint y: 439, endPoint x: 850, endPoint y: 465, distance: 42.1
click at [884, 442] on div "Tại văn phòng" at bounding box center [933, 441] width 142 height 15
type input "0"
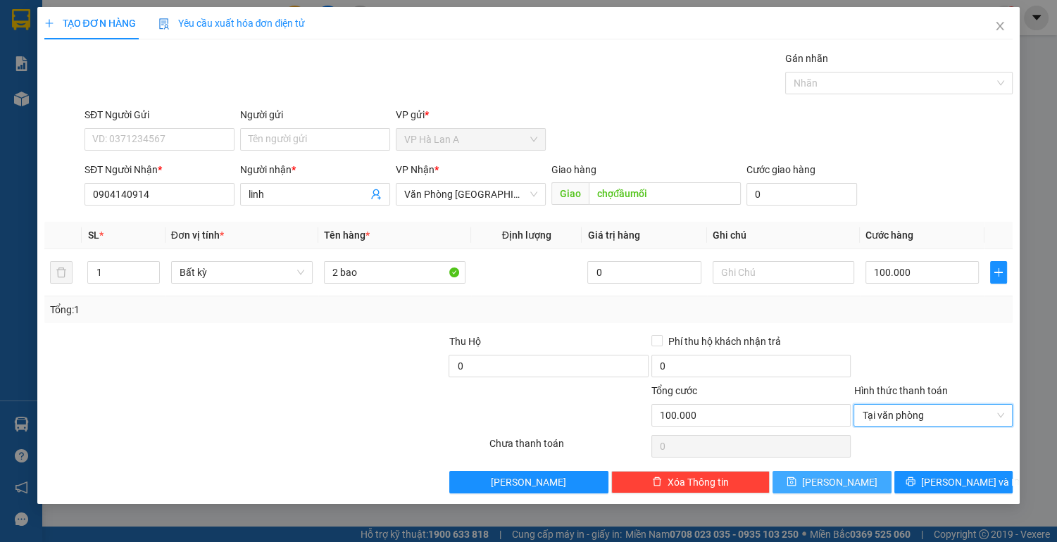
click at [851, 485] on button "[PERSON_NAME]" at bounding box center [832, 482] width 118 height 23
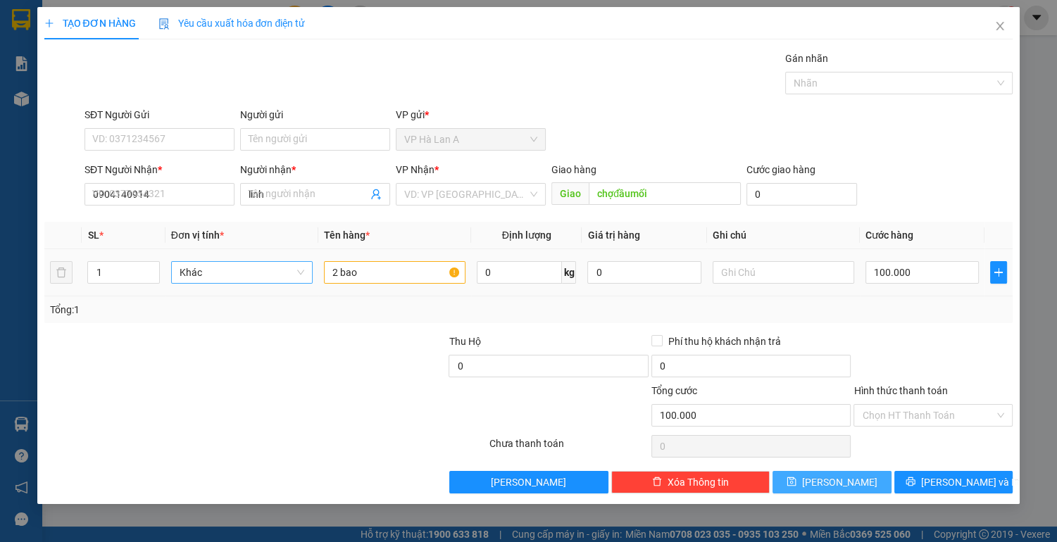
type input "0"
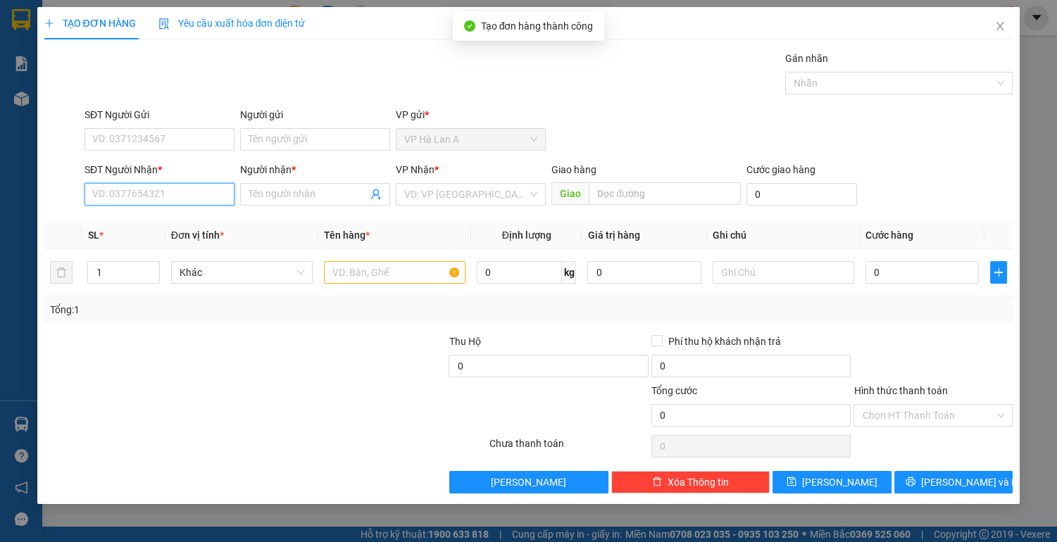
click at [183, 196] on input "SĐT Người Nhận *" at bounding box center [160, 194] width 150 height 23
type input "0983081617"
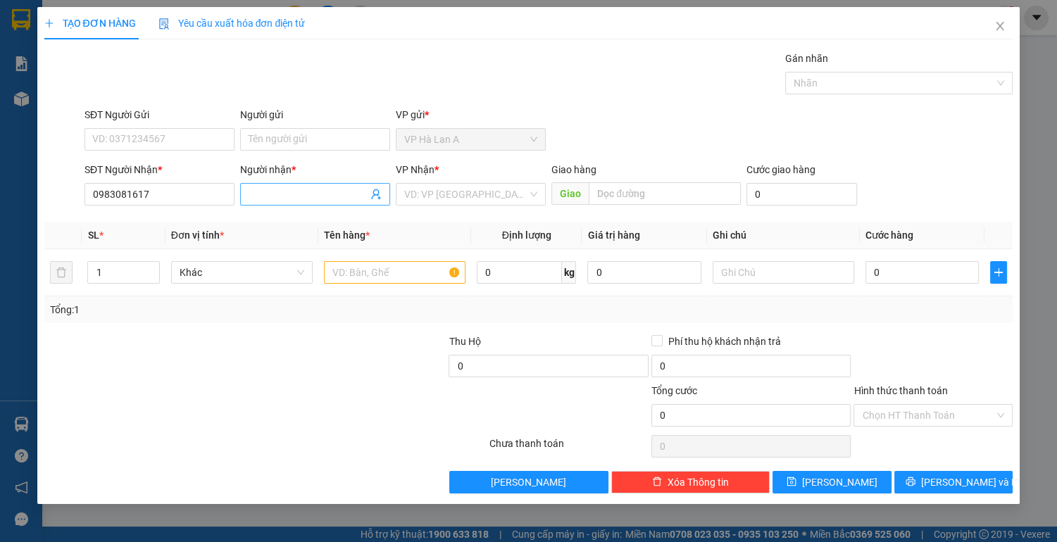
click at [277, 196] on input "Người nhận *" at bounding box center [308, 194] width 119 height 15
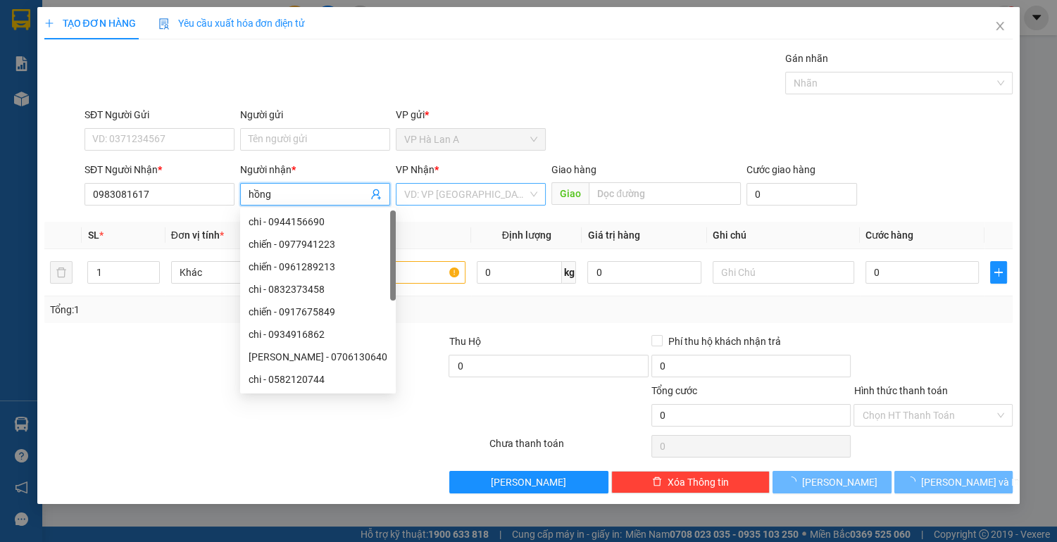
type input "hồng"
click at [520, 196] on input "search" at bounding box center [465, 194] width 123 height 21
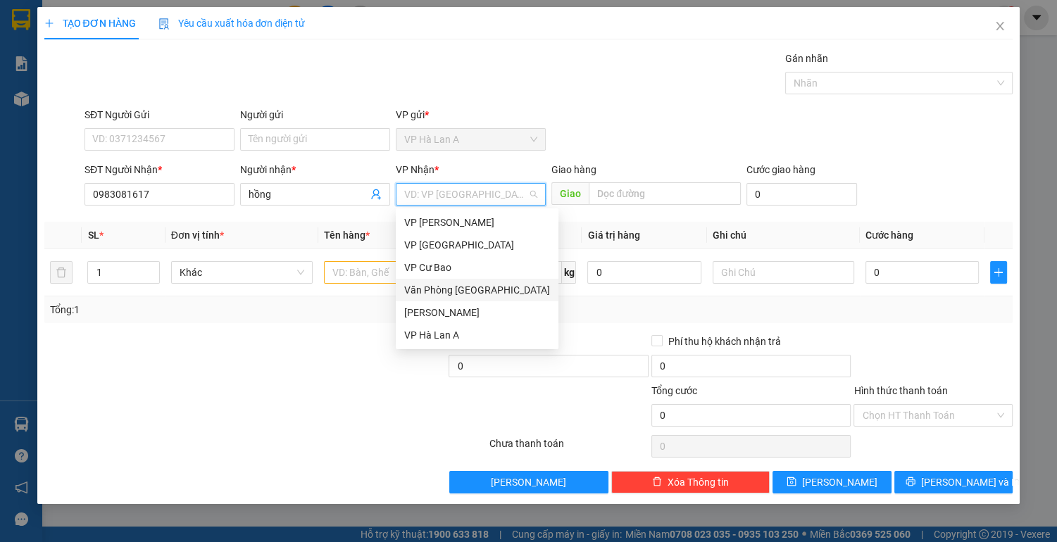
drag, startPoint x: 492, startPoint y: 289, endPoint x: 366, endPoint y: 280, distance: 125.7
click at [492, 290] on div "Văn Phòng [GEOGRAPHIC_DATA]" at bounding box center [477, 289] width 146 height 15
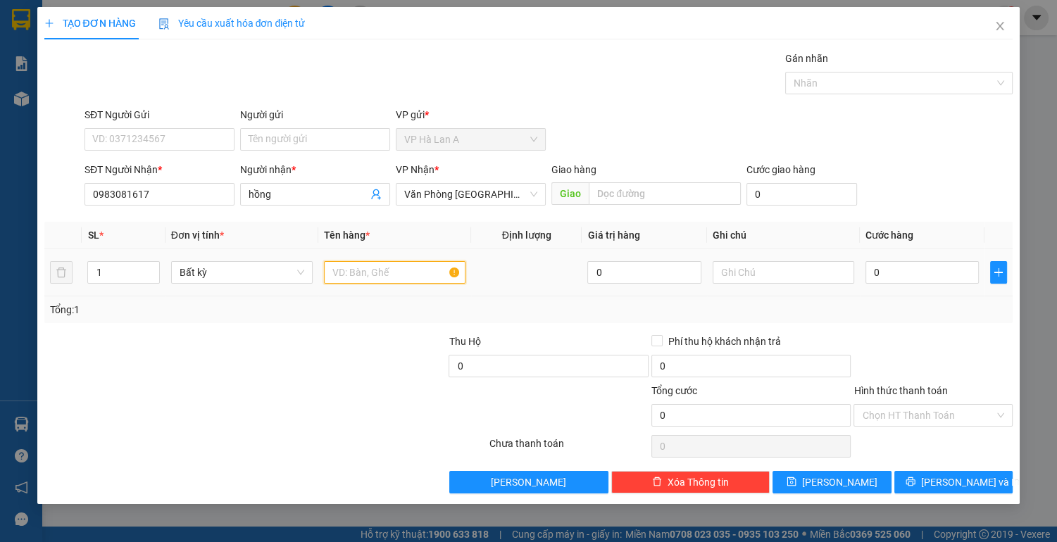
click at [352, 270] on input "text" at bounding box center [395, 272] width 142 height 23
type input "xe vision+bt"
click at [760, 270] on input "text" at bounding box center [784, 272] width 142 height 23
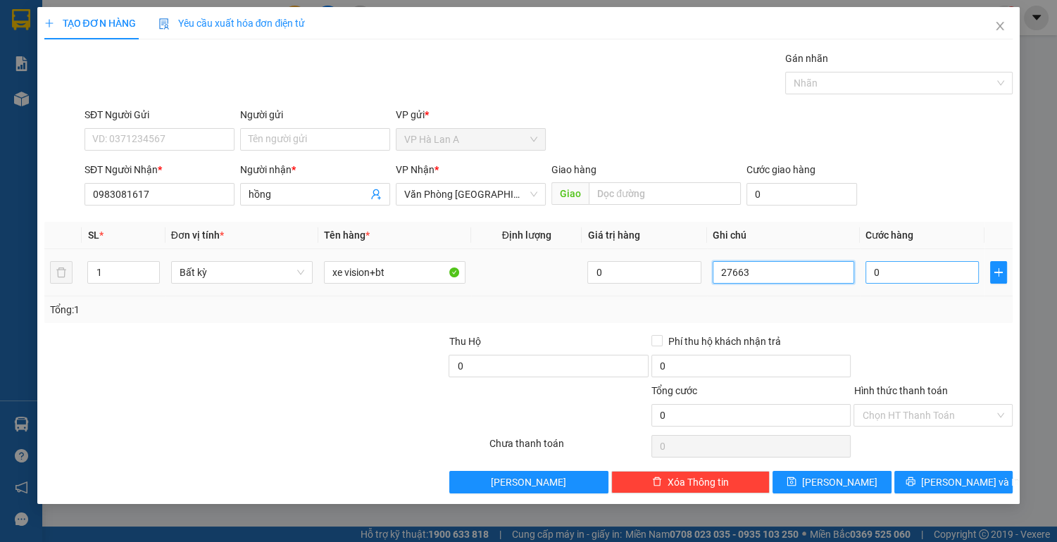
type input "27663"
click at [915, 277] on input "0" at bounding box center [922, 272] width 114 height 23
type input "4"
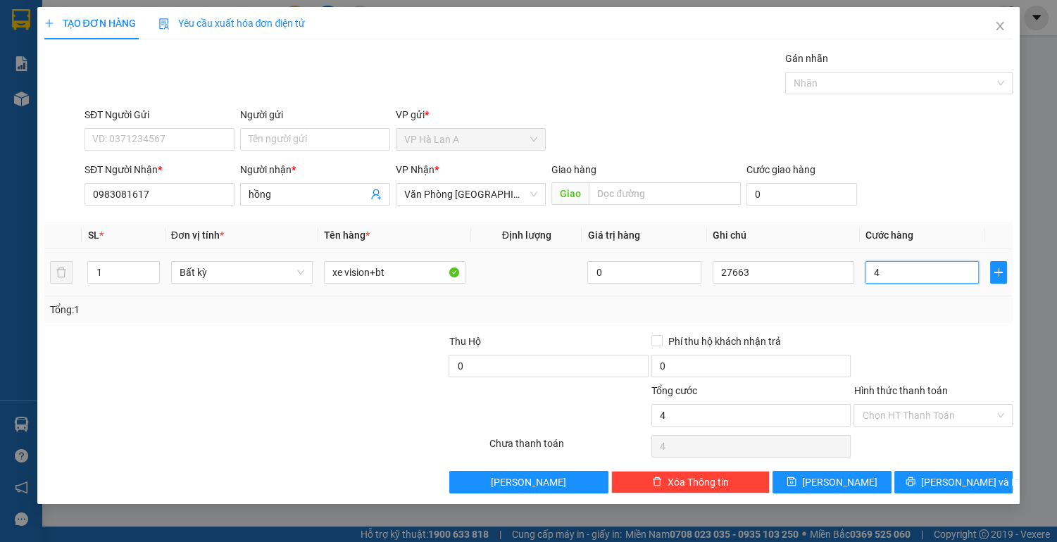
type input "40"
type input "400"
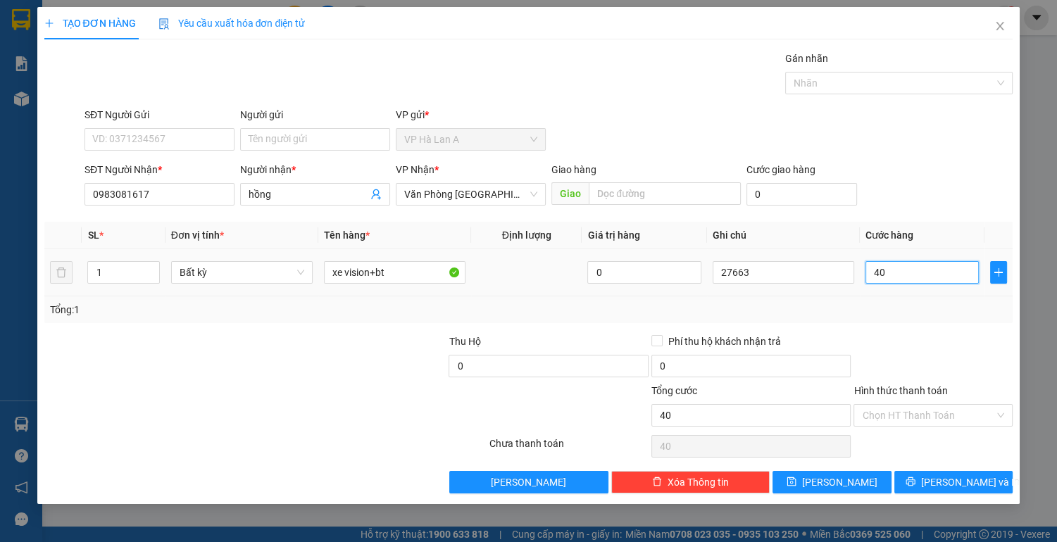
type input "400"
type input "400.000"
click at [901, 422] on input "Hình thức thanh toán" at bounding box center [928, 415] width 132 height 21
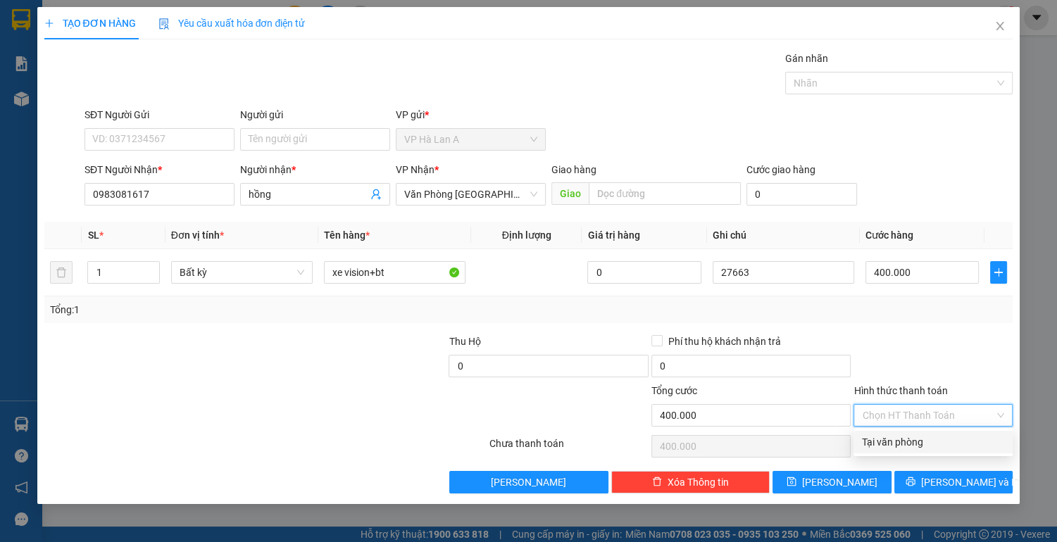
click at [901, 445] on div "Tại văn phòng" at bounding box center [933, 441] width 142 height 15
type input "0"
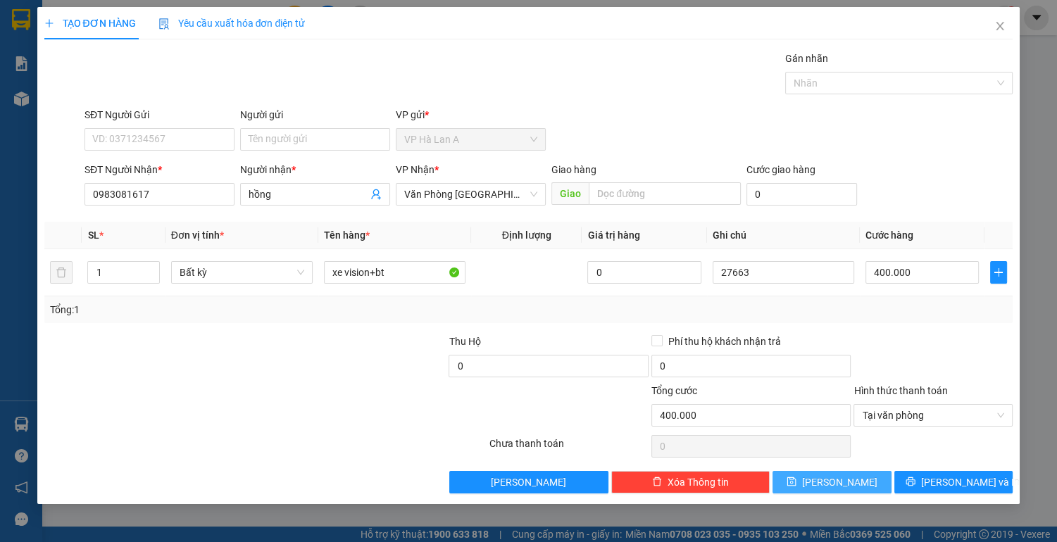
click at [845, 480] on span "[PERSON_NAME]" at bounding box center [839, 482] width 75 height 15
type input "0"
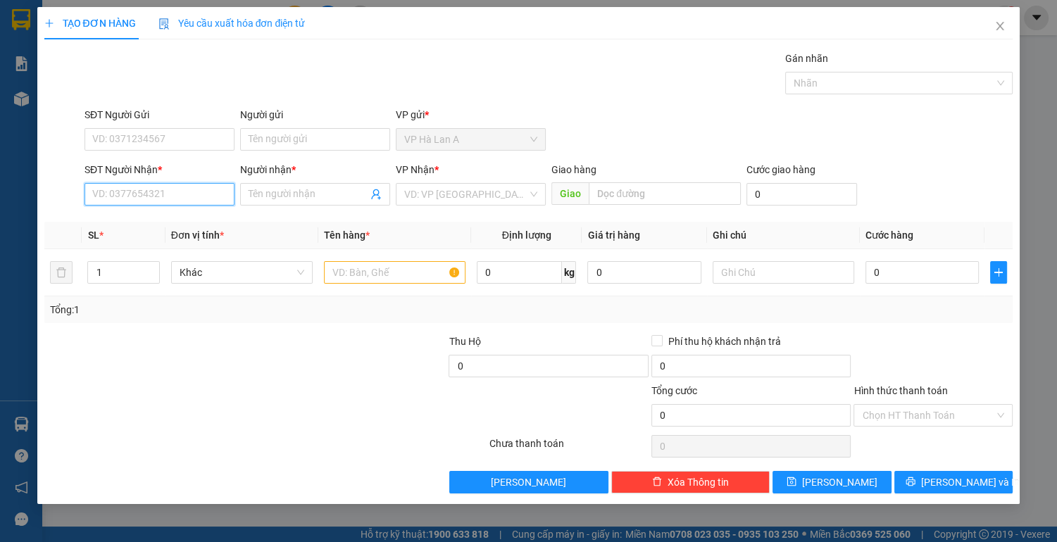
click at [144, 192] on input "SĐT Người Nhận *" at bounding box center [160, 194] width 150 height 23
type input "0916951772"
click at [273, 187] on input "Người nhận *" at bounding box center [308, 194] width 119 height 15
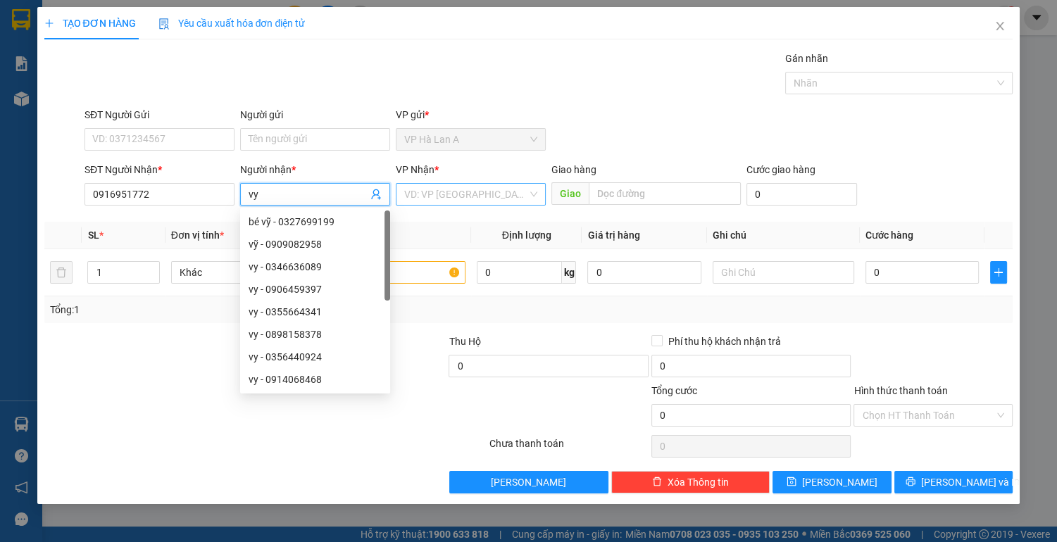
type input "vy"
click at [470, 194] on input "search" at bounding box center [465, 194] width 123 height 21
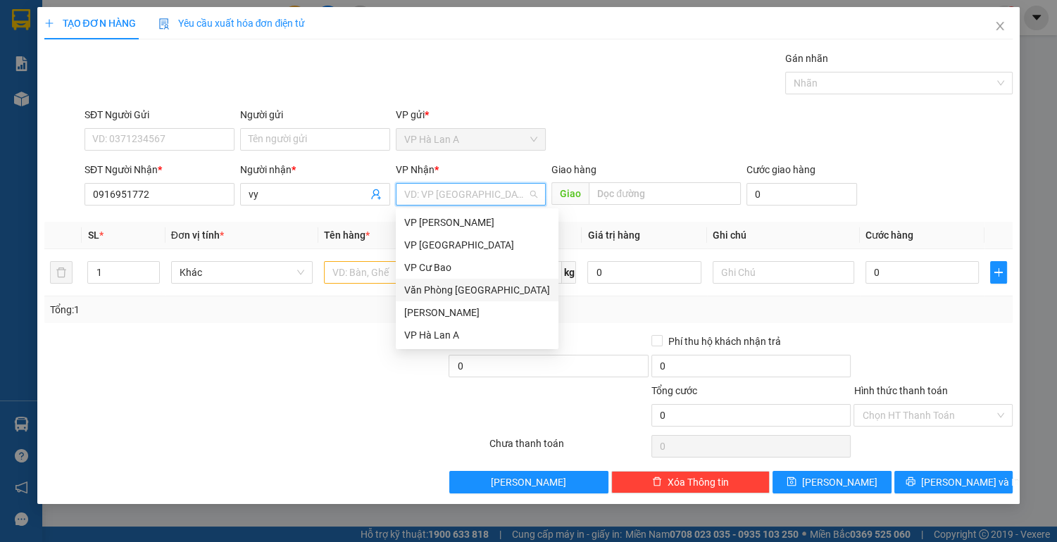
click at [482, 292] on div "Văn Phòng [GEOGRAPHIC_DATA]" at bounding box center [477, 289] width 146 height 15
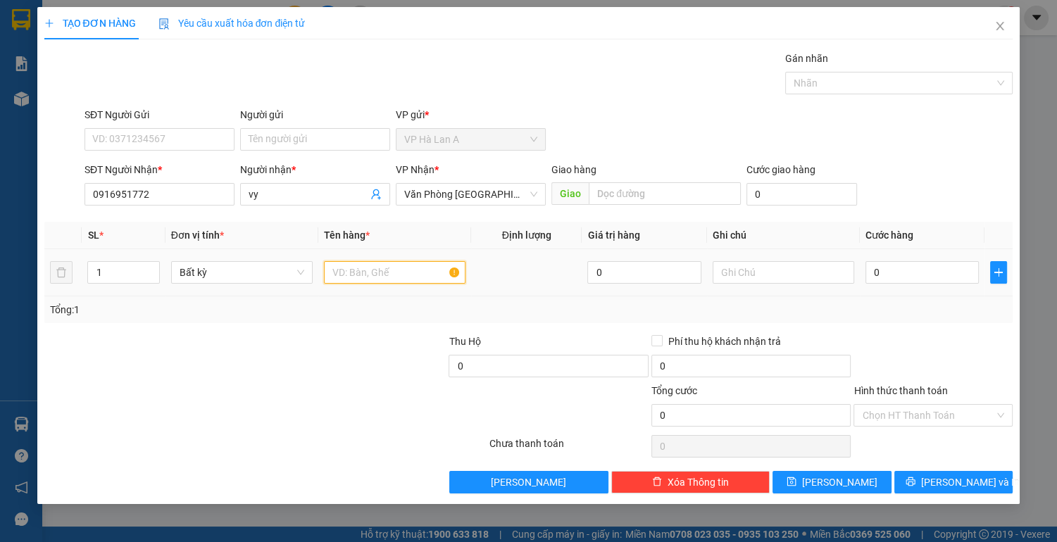
click at [371, 270] on input "text" at bounding box center [395, 272] width 142 height 23
type input "xe rsr+bt"
click at [760, 274] on input "text" at bounding box center [784, 272] width 142 height 23
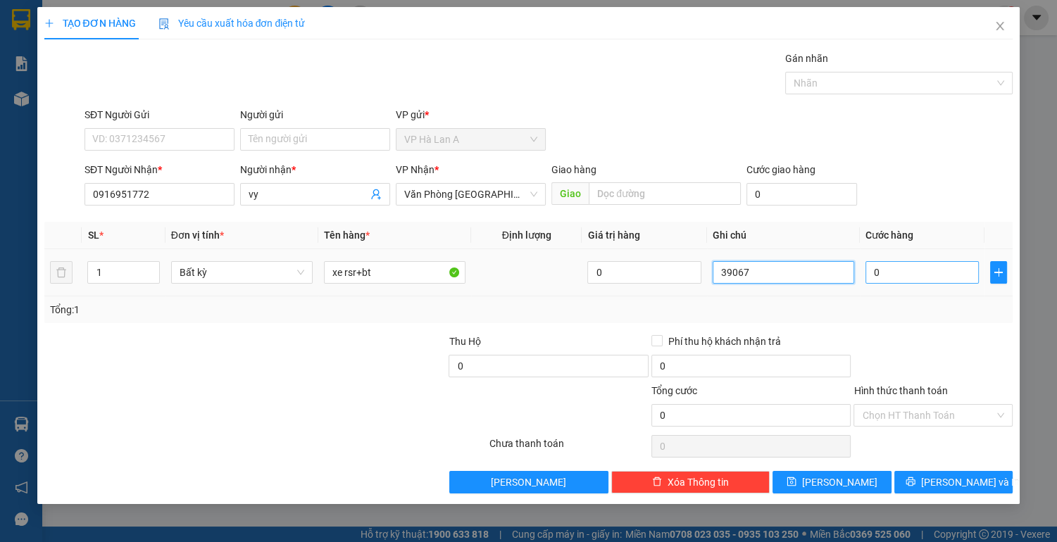
type input "39067"
click at [881, 279] on input "0" at bounding box center [922, 272] width 114 height 23
type input "3"
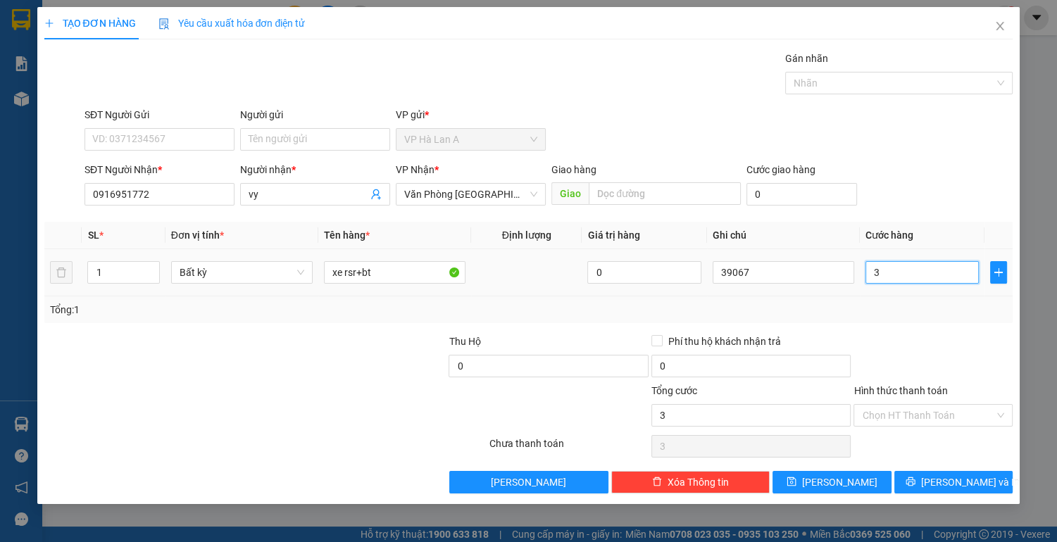
type input "30"
type input "300"
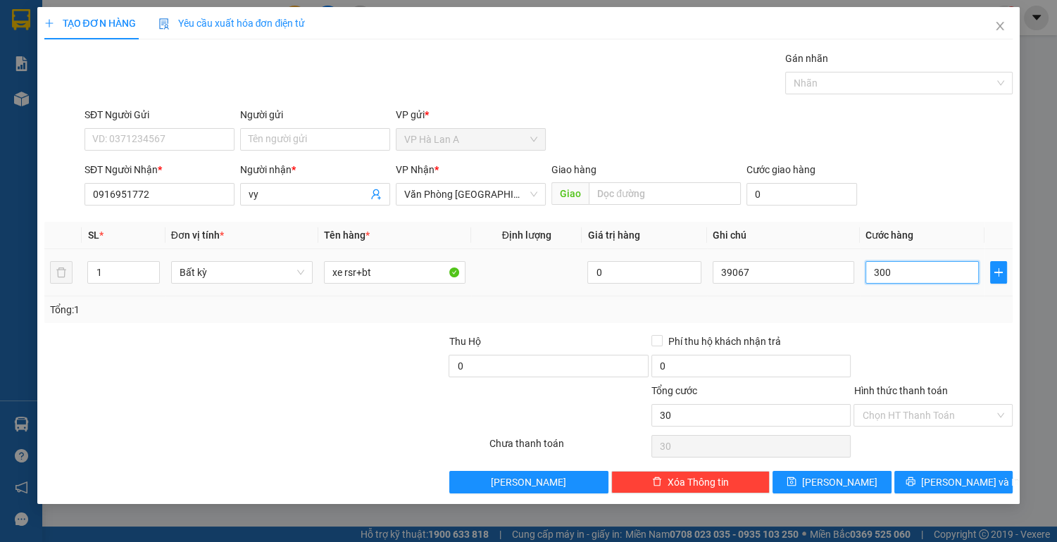
type input "300"
type input "300.000"
click at [781, 273] on input "39067" at bounding box center [784, 272] width 142 height 23
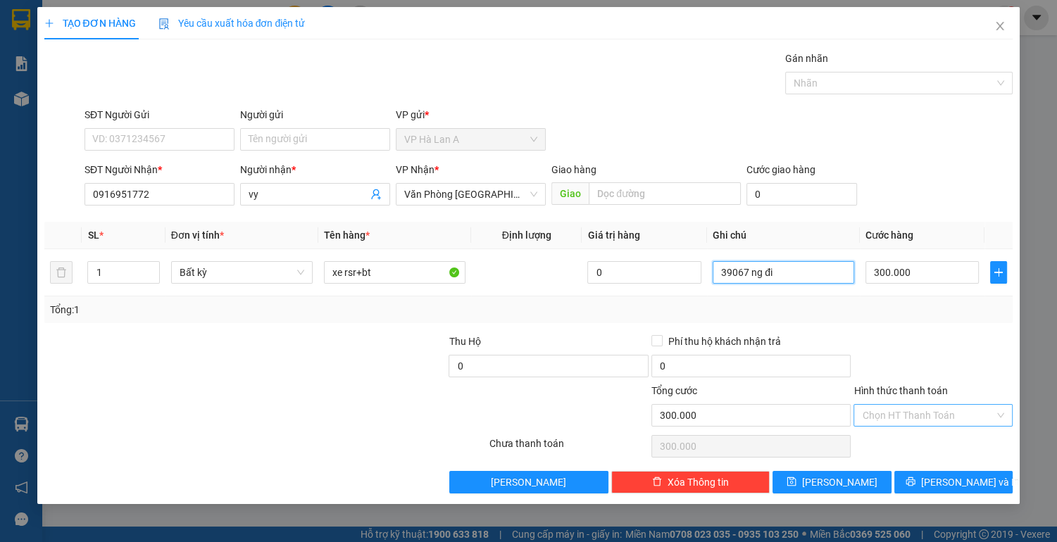
type input "39067 ng đi"
click at [918, 417] on input "Hình thức thanh toán" at bounding box center [928, 415] width 132 height 21
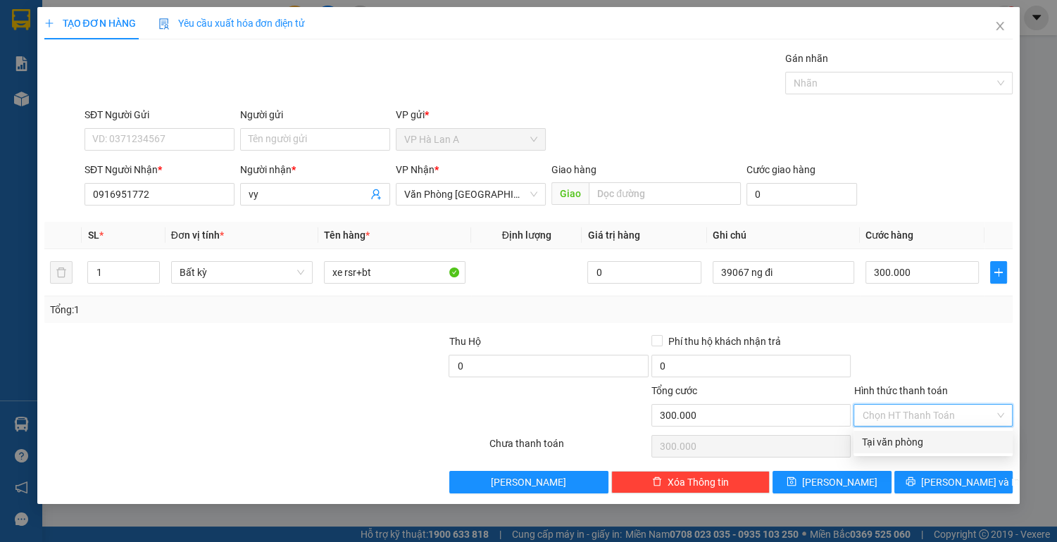
drag, startPoint x: 911, startPoint y: 442, endPoint x: 839, endPoint y: 464, distance: 74.6
click at [909, 443] on div "Tại văn phòng" at bounding box center [933, 441] width 142 height 15
type input "0"
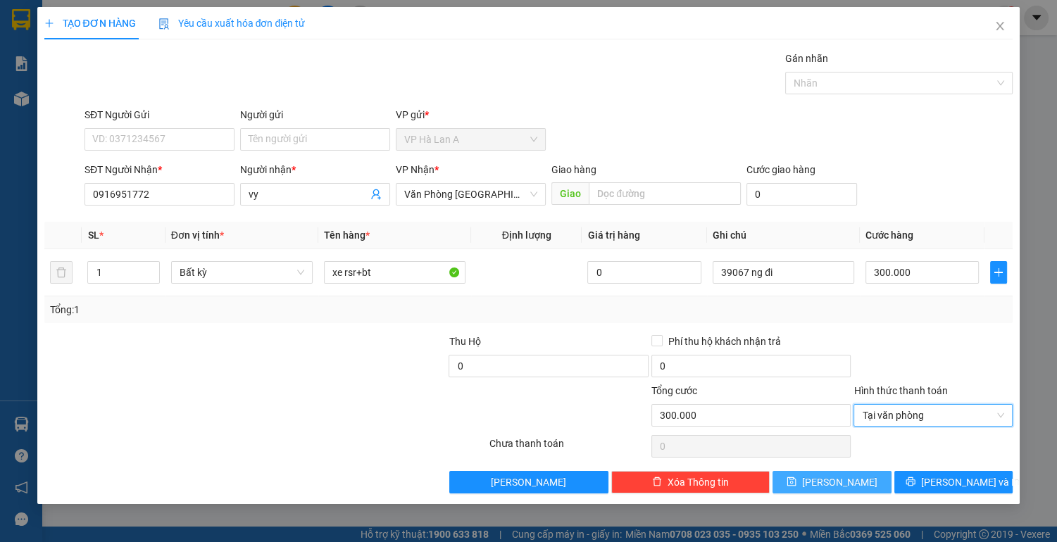
click at [838, 479] on span "[PERSON_NAME]" at bounding box center [839, 482] width 75 height 15
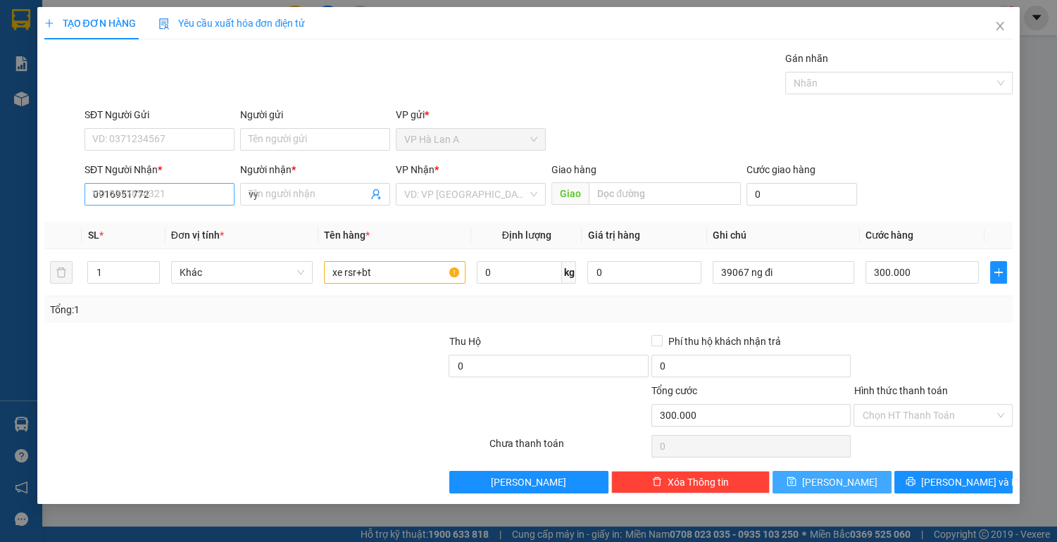
type input "0"
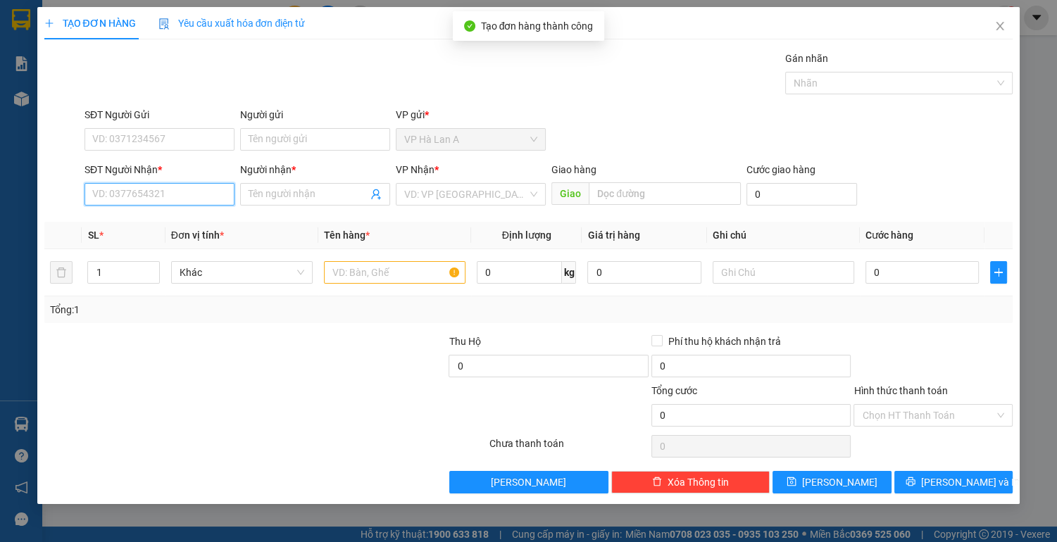
click at [164, 196] on input "SĐT Người Nhận *" at bounding box center [160, 194] width 150 height 23
type input "0376942719"
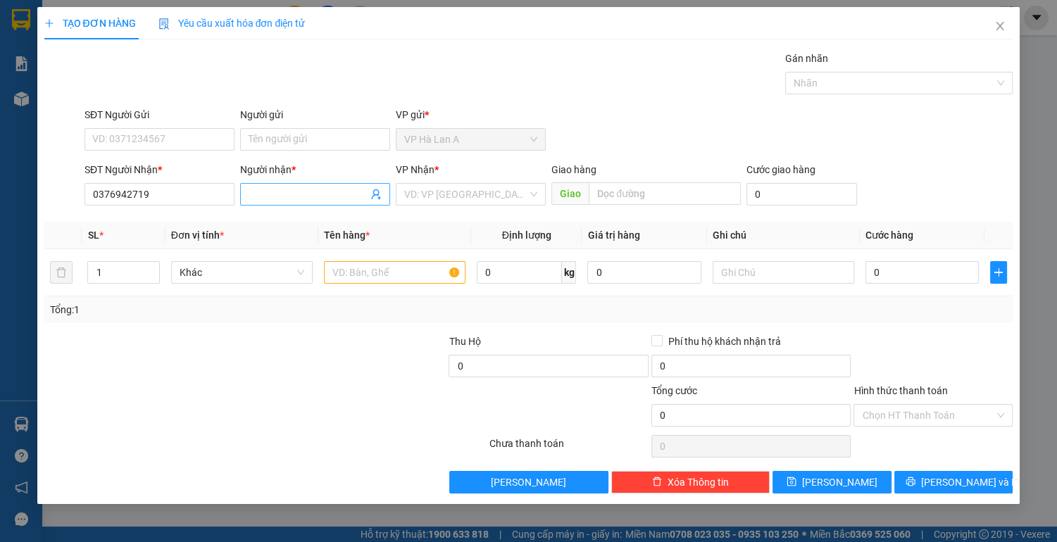
click at [290, 200] on input "Người nhận *" at bounding box center [308, 194] width 119 height 15
type input "an nhiên"
click at [439, 193] on input "search" at bounding box center [465, 194] width 123 height 21
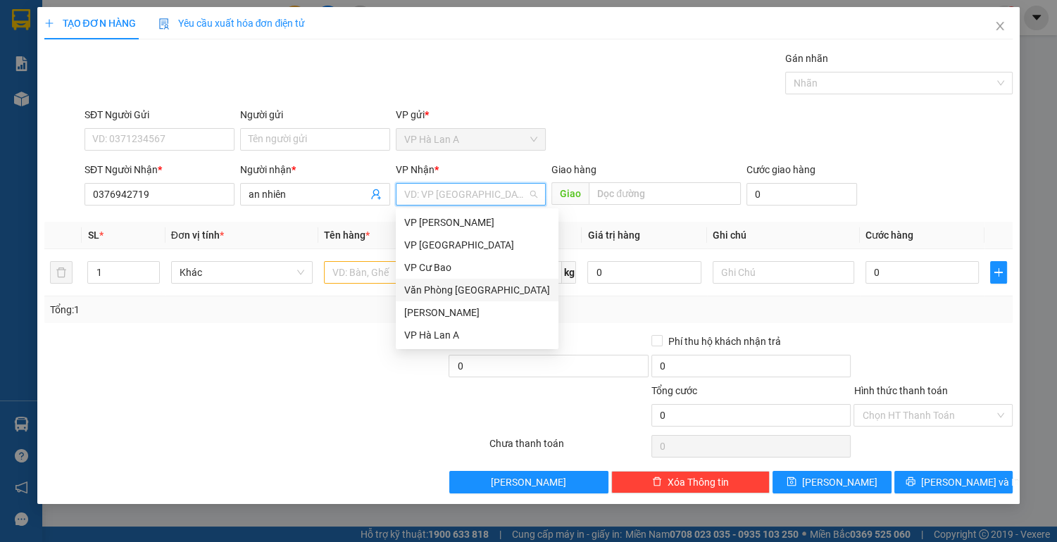
click at [515, 293] on div "Văn Phòng [GEOGRAPHIC_DATA]" at bounding box center [477, 289] width 146 height 15
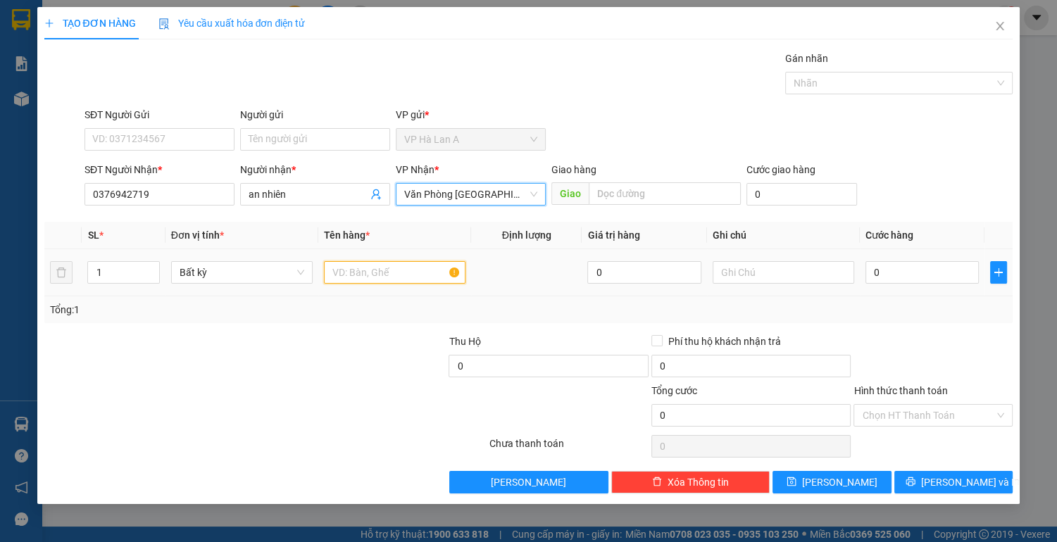
click at [342, 273] on input "text" at bounding box center [395, 272] width 142 height 23
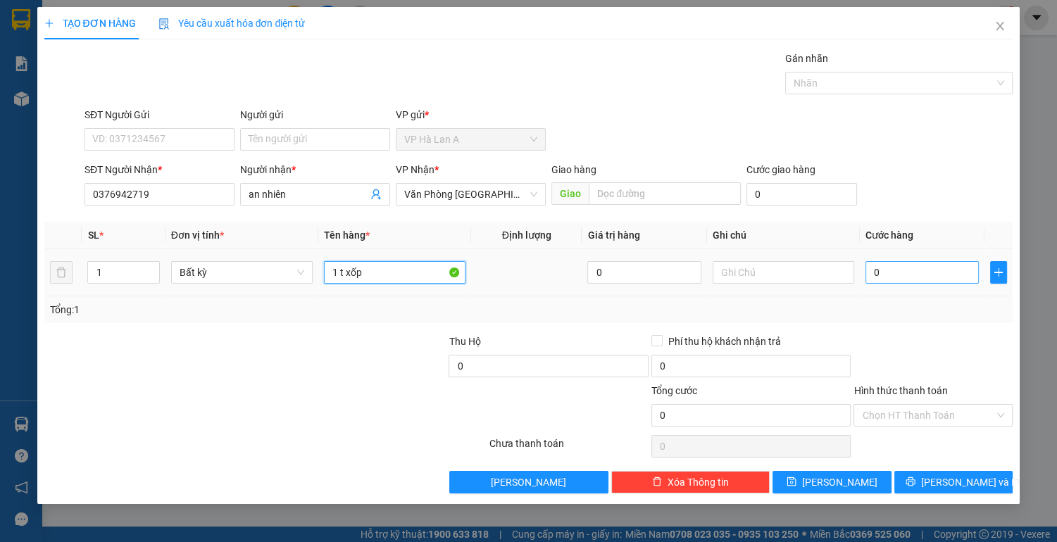
type input "1 t xốp"
click at [896, 282] on input "0" at bounding box center [922, 272] width 114 height 23
type input "8"
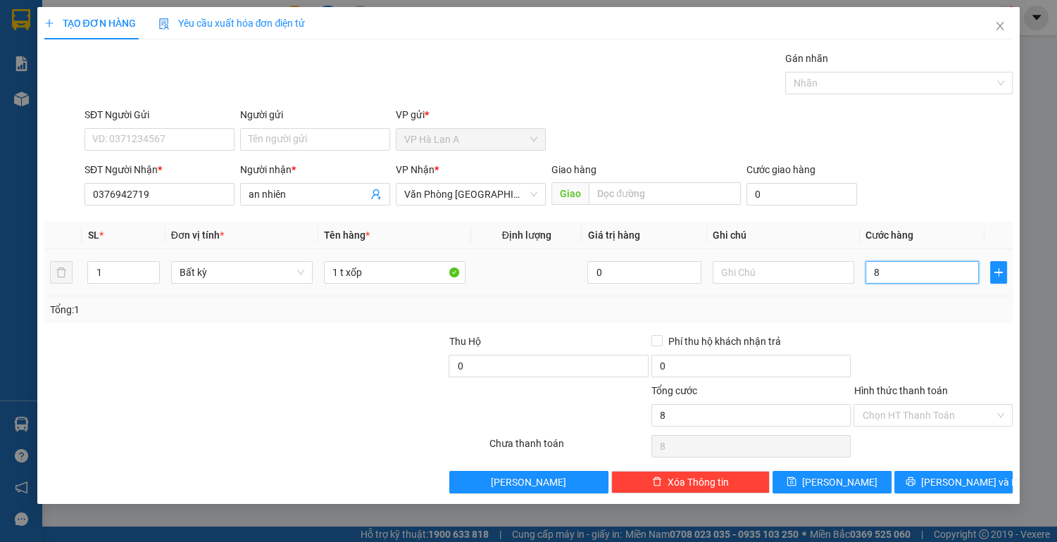
type input "80"
type input "80.000"
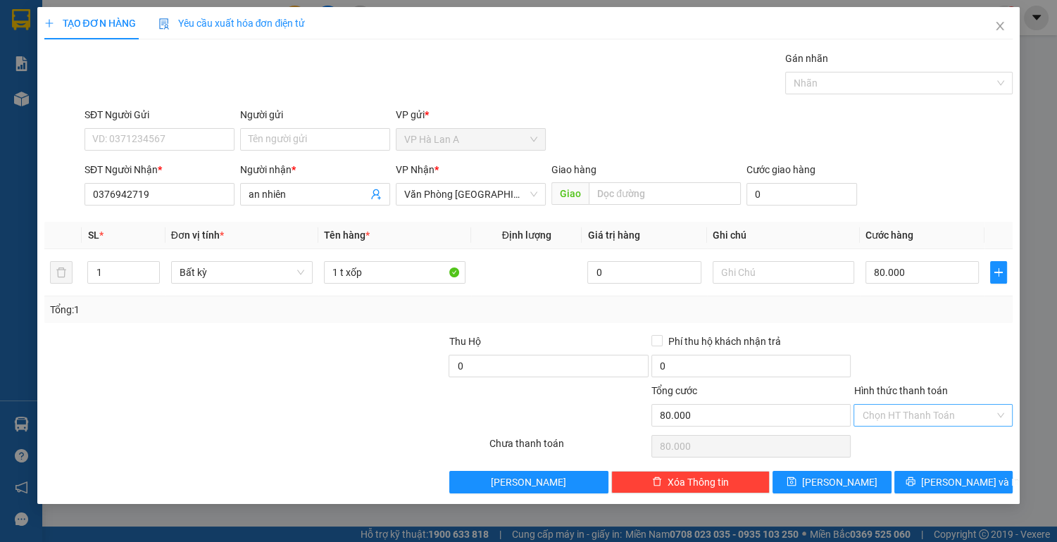
click at [905, 412] on input "Hình thức thanh toán" at bounding box center [928, 415] width 132 height 21
click at [896, 446] on div "Tại văn phòng" at bounding box center [933, 441] width 142 height 15
type input "0"
click at [846, 485] on span "[PERSON_NAME]" at bounding box center [839, 482] width 75 height 15
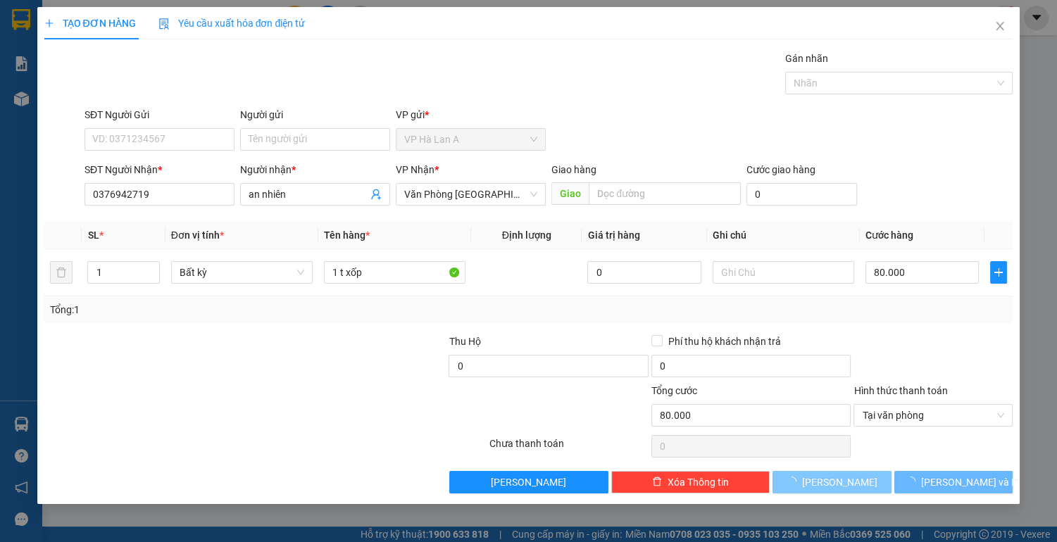
type input "0"
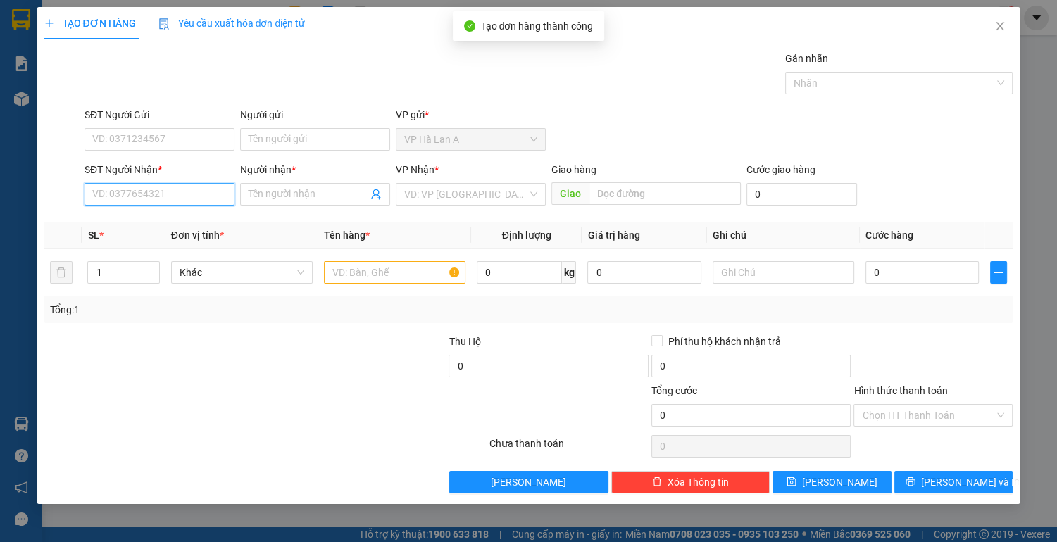
click at [133, 190] on input "SĐT Người Nhận *" at bounding box center [160, 194] width 150 height 23
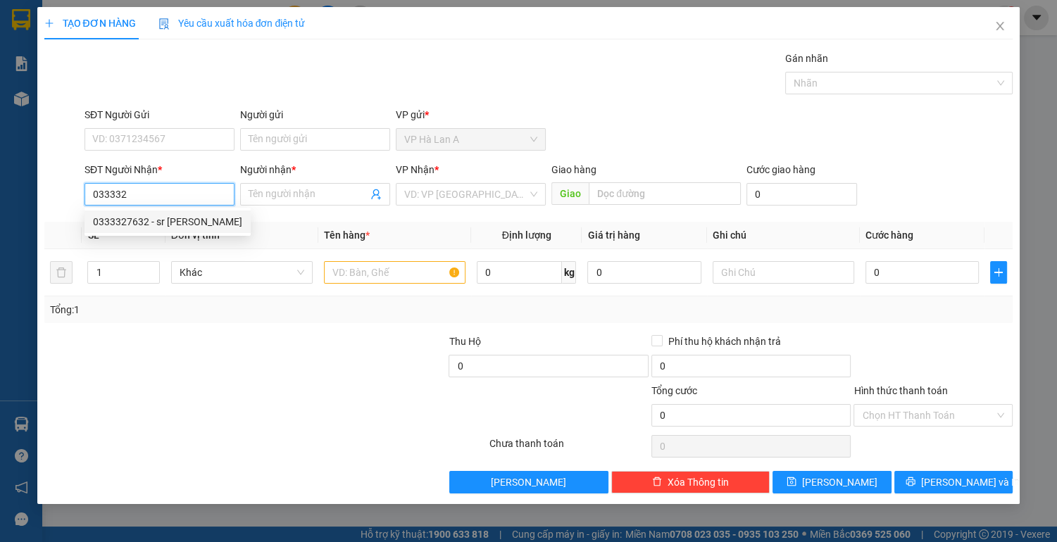
click at [172, 216] on div "0333327632 - sr [PERSON_NAME]" at bounding box center [167, 221] width 149 height 15
type input "0333327632"
type input "sr [PERSON_NAME]"
type input "[PERSON_NAME][DEMOGRAPHIC_DATA]"
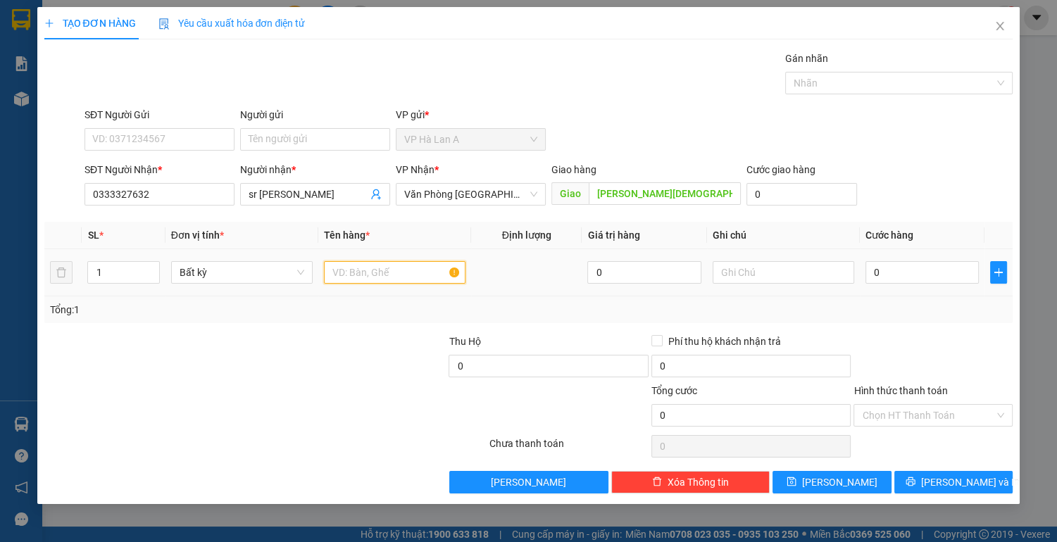
click at [377, 275] on input "text" at bounding box center [395, 272] width 142 height 23
click at [901, 276] on input "0" at bounding box center [922, 272] width 114 height 23
click at [884, 406] on input "Hình thức thanh toán" at bounding box center [928, 415] width 132 height 21
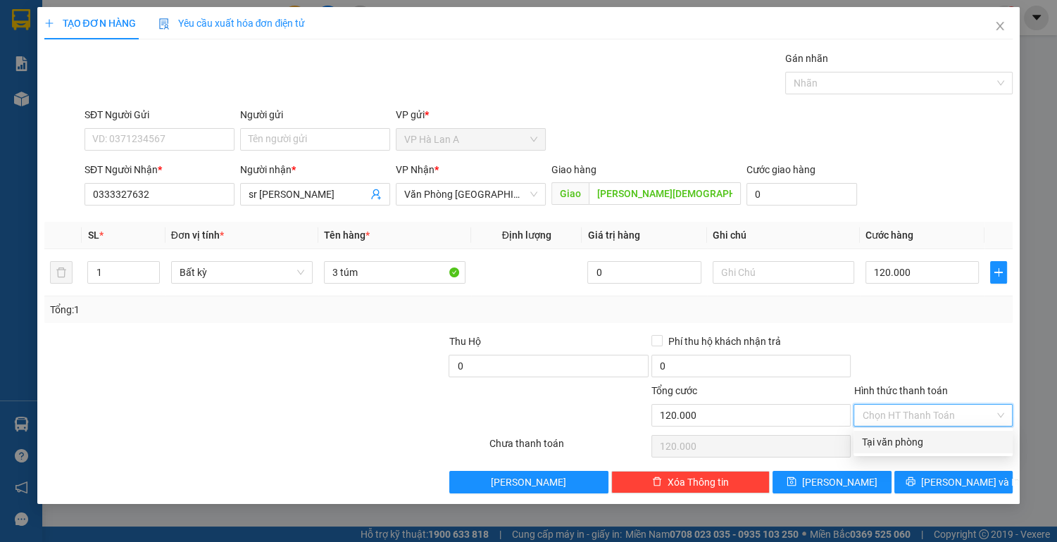
drag, startPoint x: 892, startPoint y: 437, endPoint x: 845, endPoint y: 468, distance: 55.5
click at [892, 438] on div "Tại văn phòng" at bounding box center [933, 441] width 142 height 15
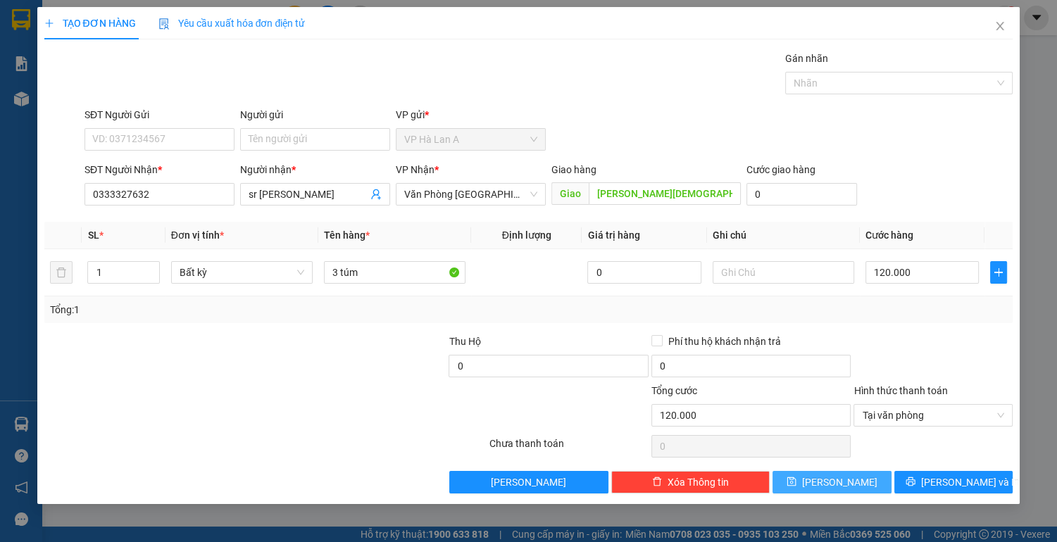
drag, startPoint x: 848, startPoint y: 484, endPoint x: 845, endPoint y: 471, distance: 13.7
click at [847, 482] on button "[PERSON_NAME]" at bounding box center [832, 482] width 118 height 23
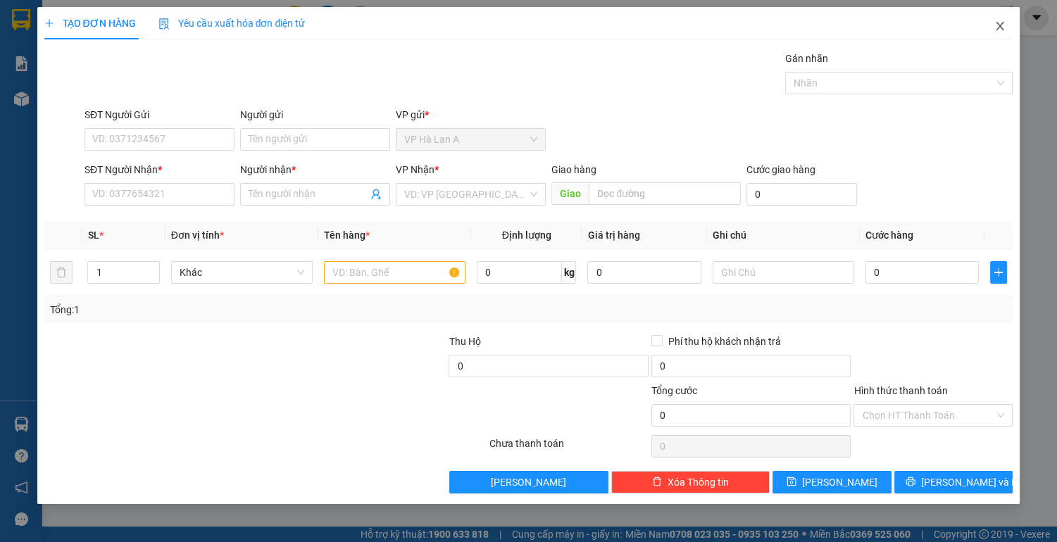
click at [996, 20] on span "Close" at bounding box center [999, 26] width 39 height 39
